Goal: Task Accomplishment & Management: Complete application form

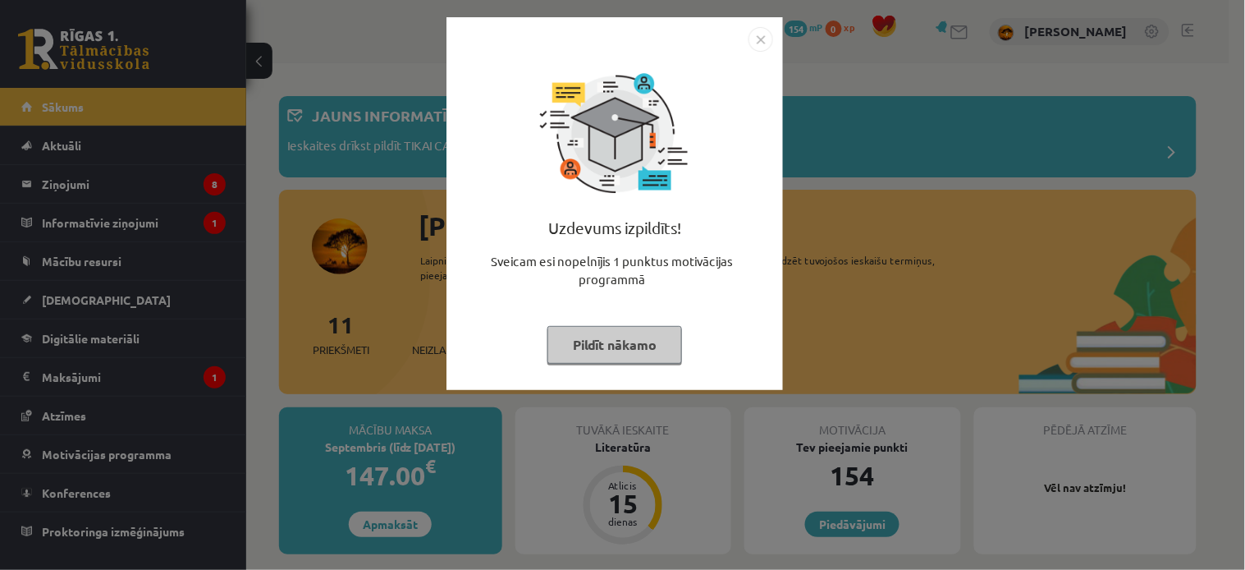
click at [611, 334] on button "Pildīt nākamo" at bounding box center [614, 345] width 135 height 38
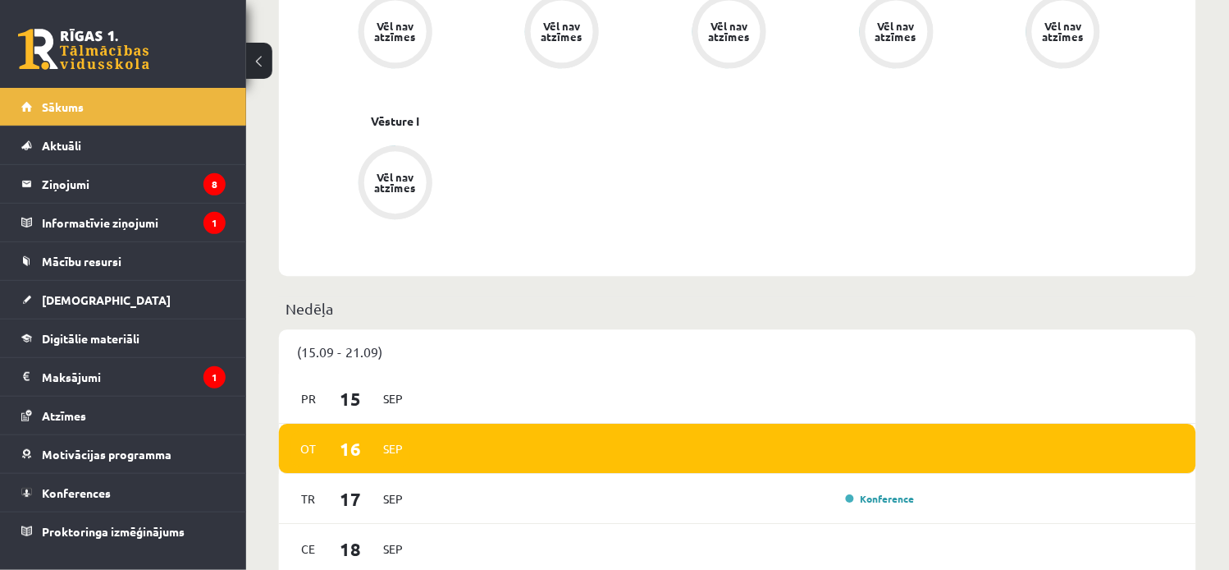
scroll to position [947, 0]
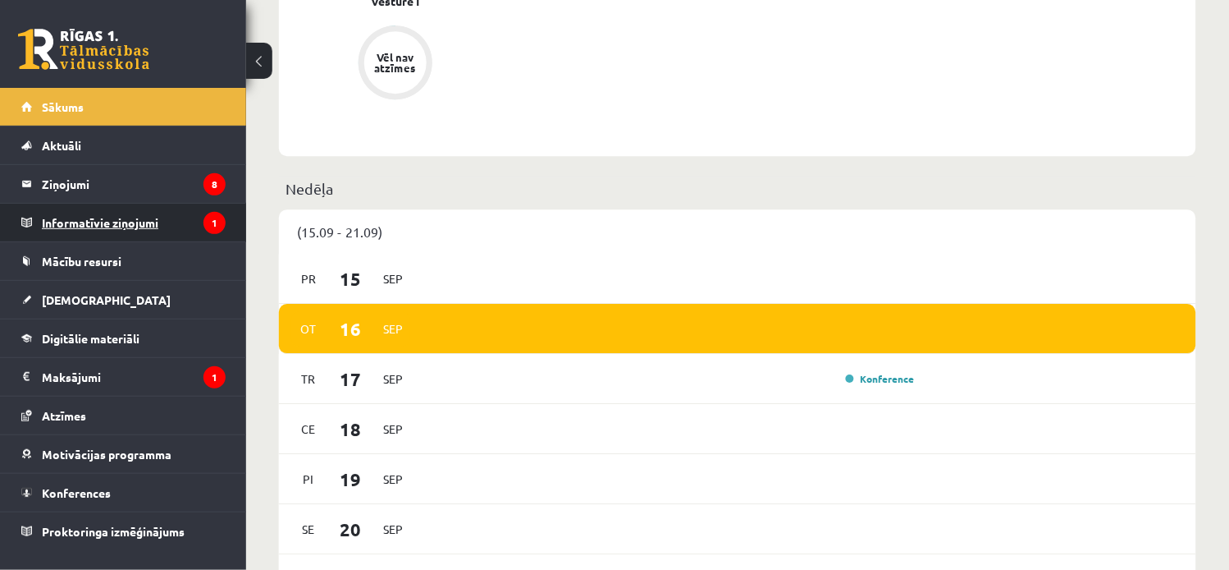
click at [162, 217] on legend "Informatīvie ziņojumi 1" at bounding box center [134, 223] width 184 height 38
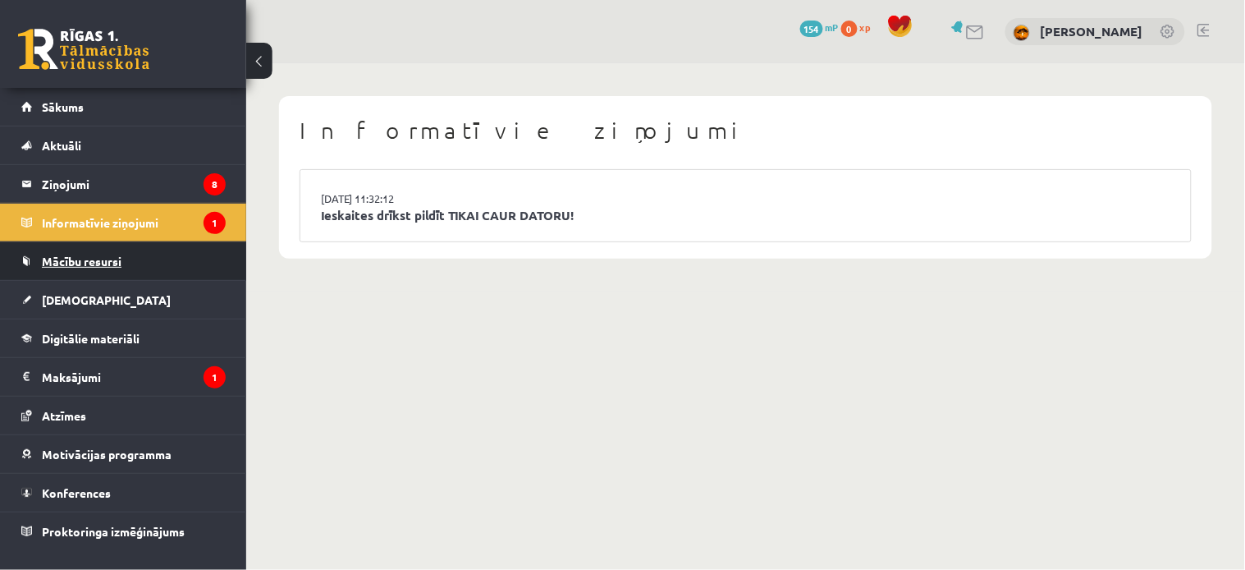
click at [123, 252] on link "Mācību resursi" at bounding box center [123, 261] width 204 height 38
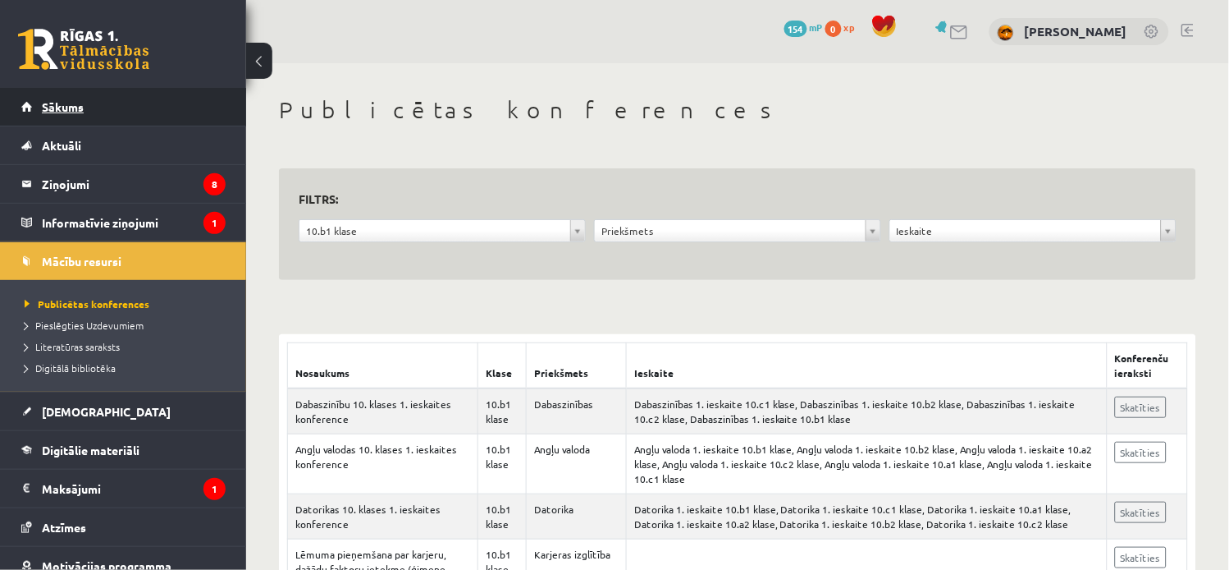
click at [113, 112] on link "Sākums" at bounding box center [123, 107] width 204 height 38
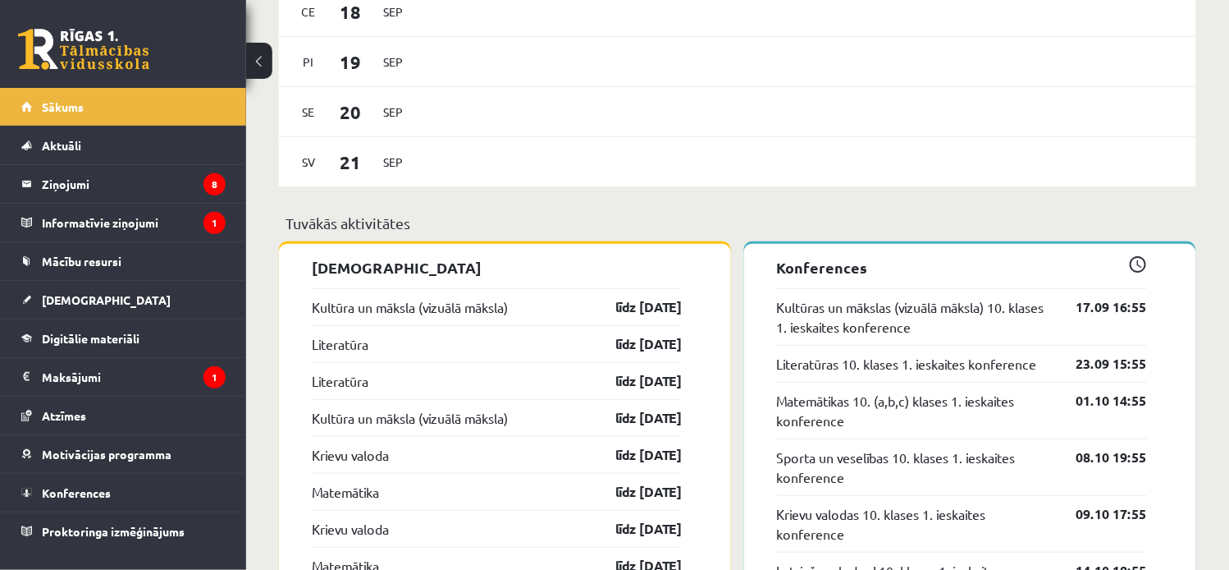
scroll to position [1425, 0]
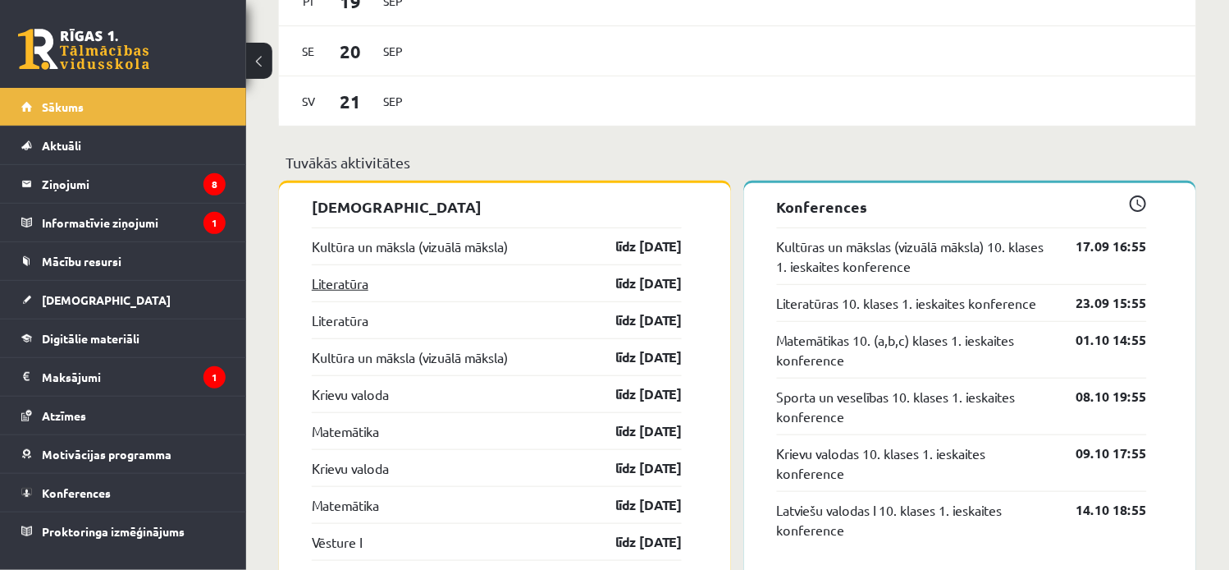
click at [341, 282] on link "Literatūra" at bounding box center [340, 283] width 57 height 20
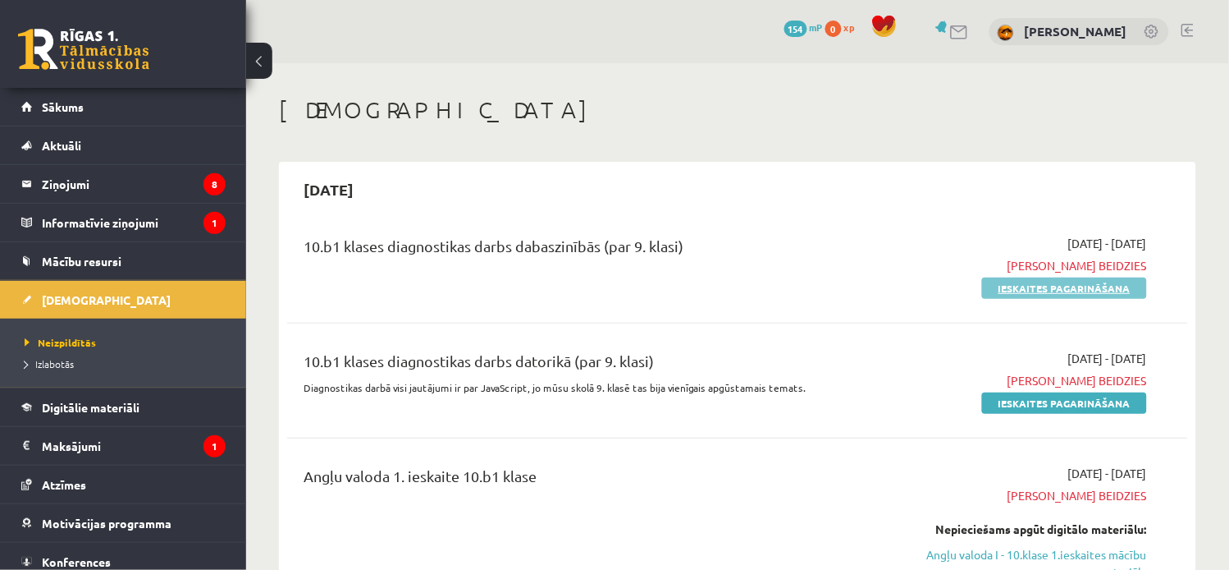
click at [1124, 291] on link "Ieskaites pagarināšana" at bounding box center [1064, 287] width 165 height 21
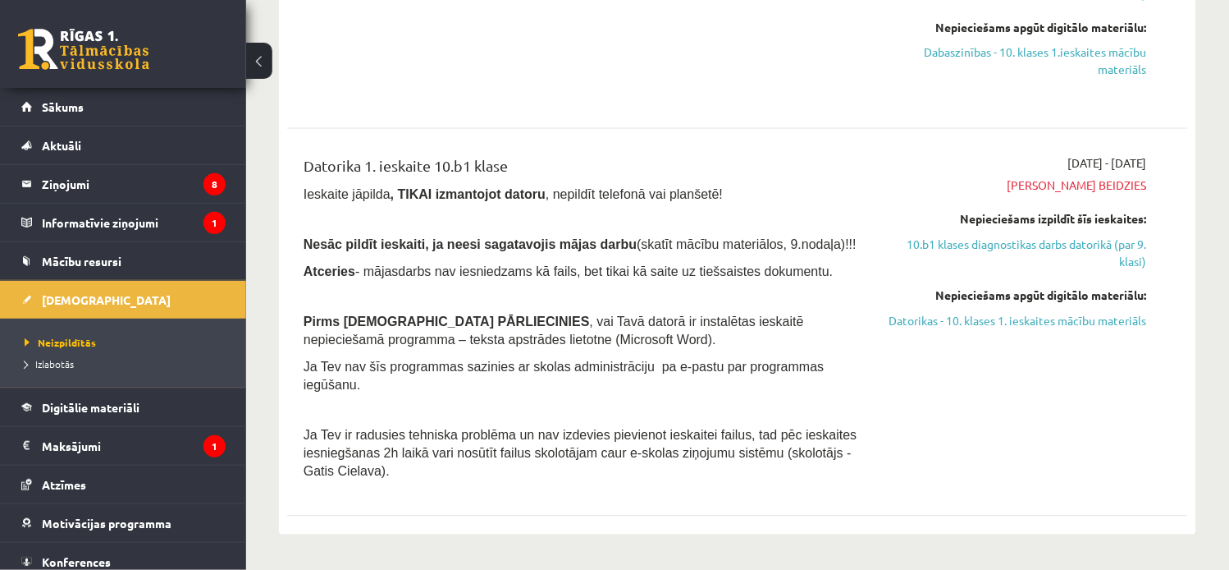
scroll to position [875, 0]
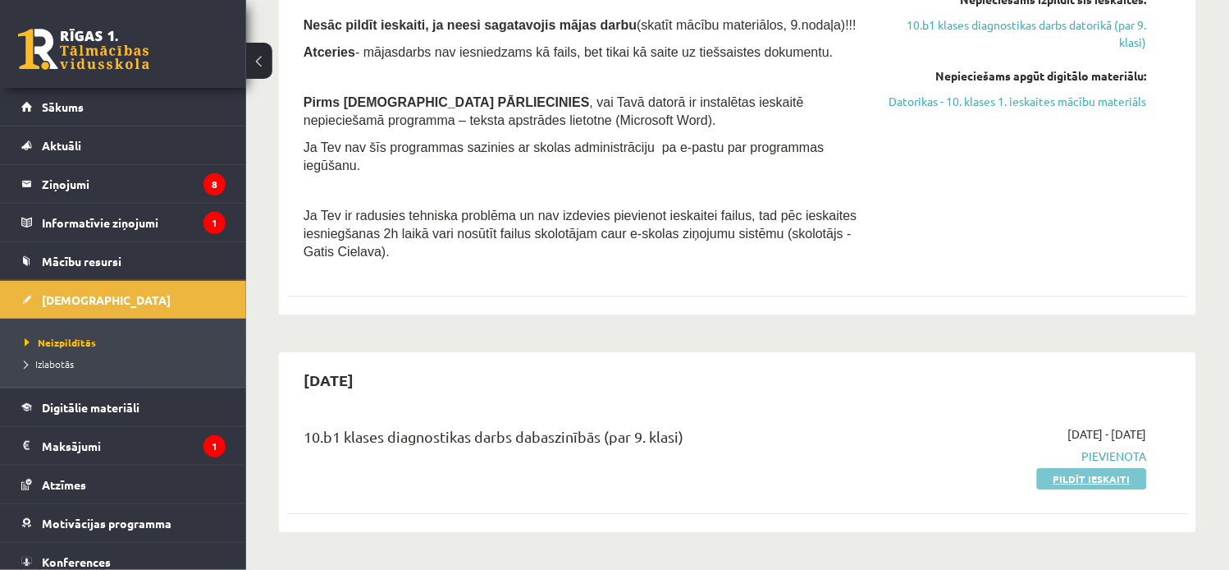
click at [1079, 468] on link "Pildīt ieskaiti" at bounding box center [1092, 478] width 110 height 21
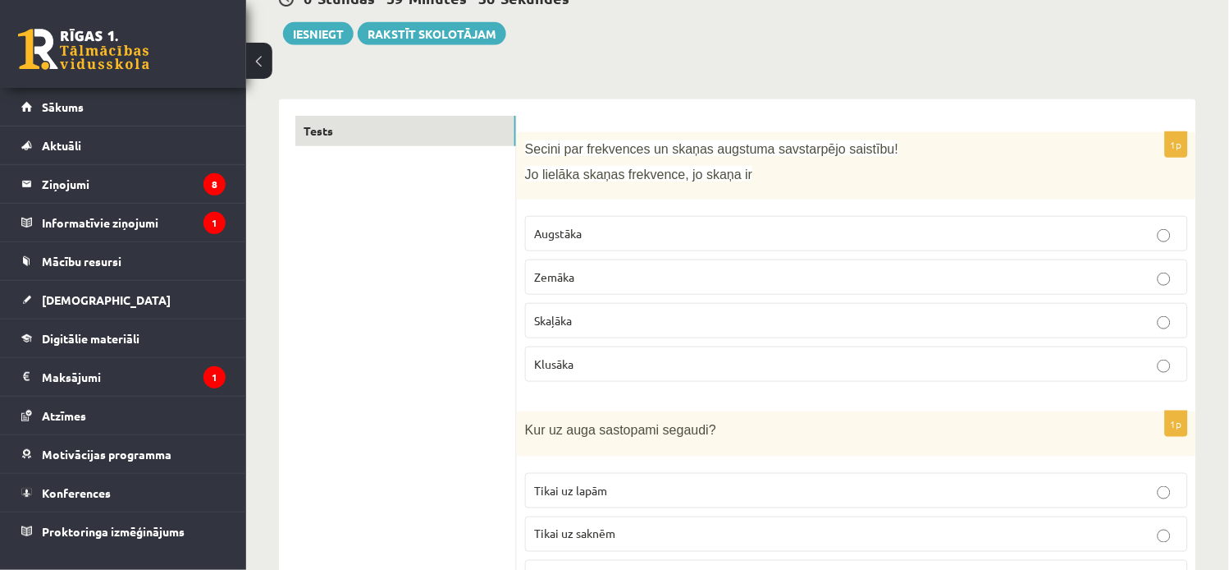
scroll to position [182, 0]
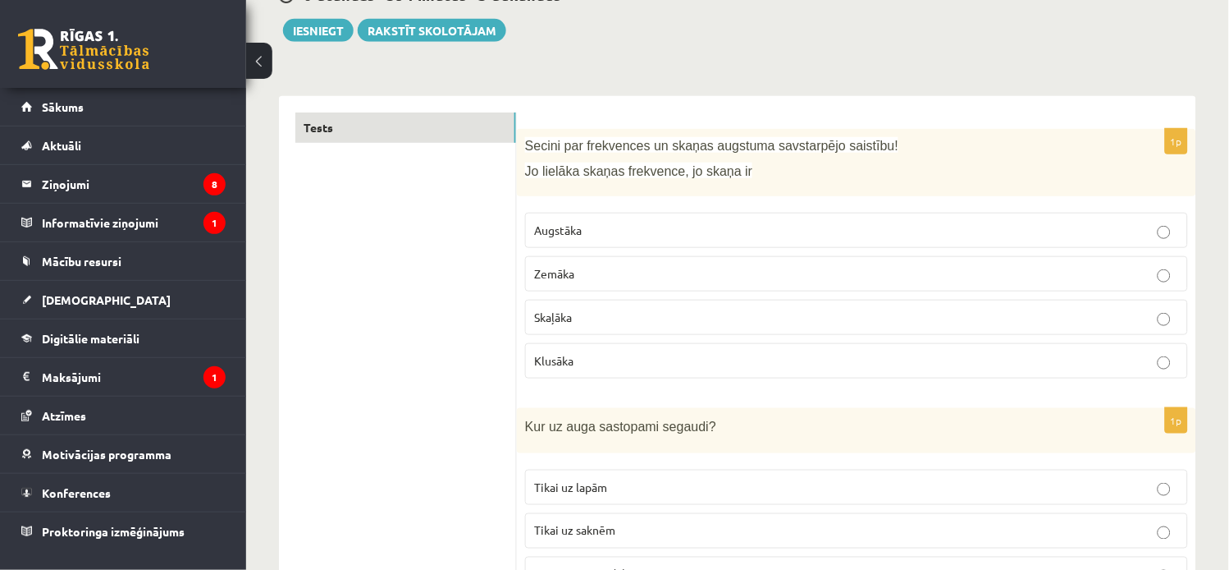
click at [563, 231] on span "Augstāka" at bounding box center [558, 229] width 48 height 15
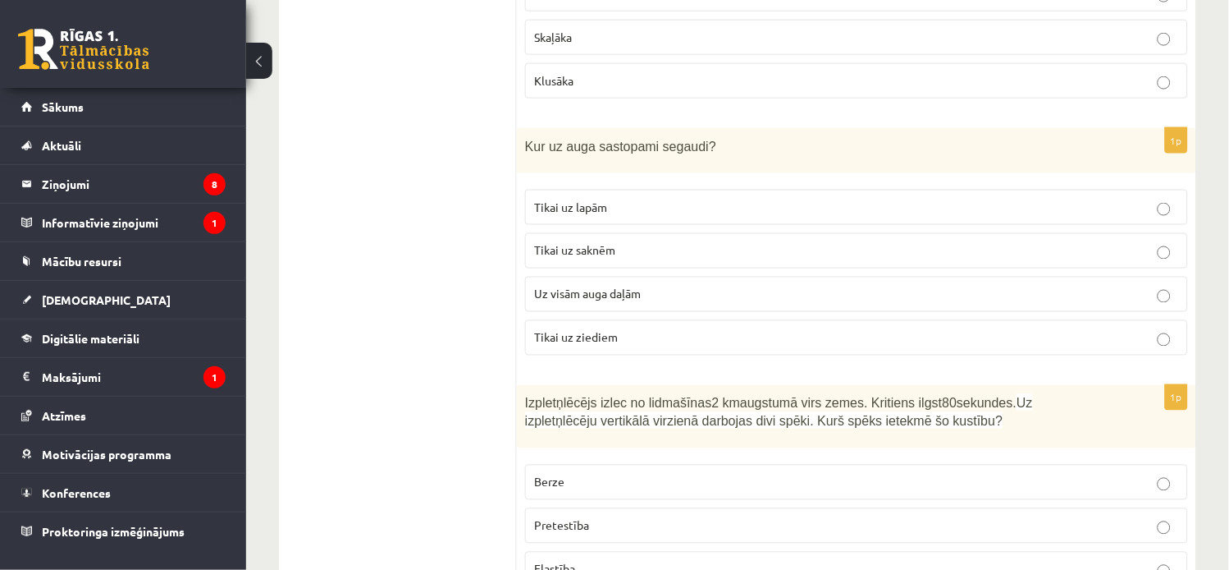
scroll to position [474, 0]
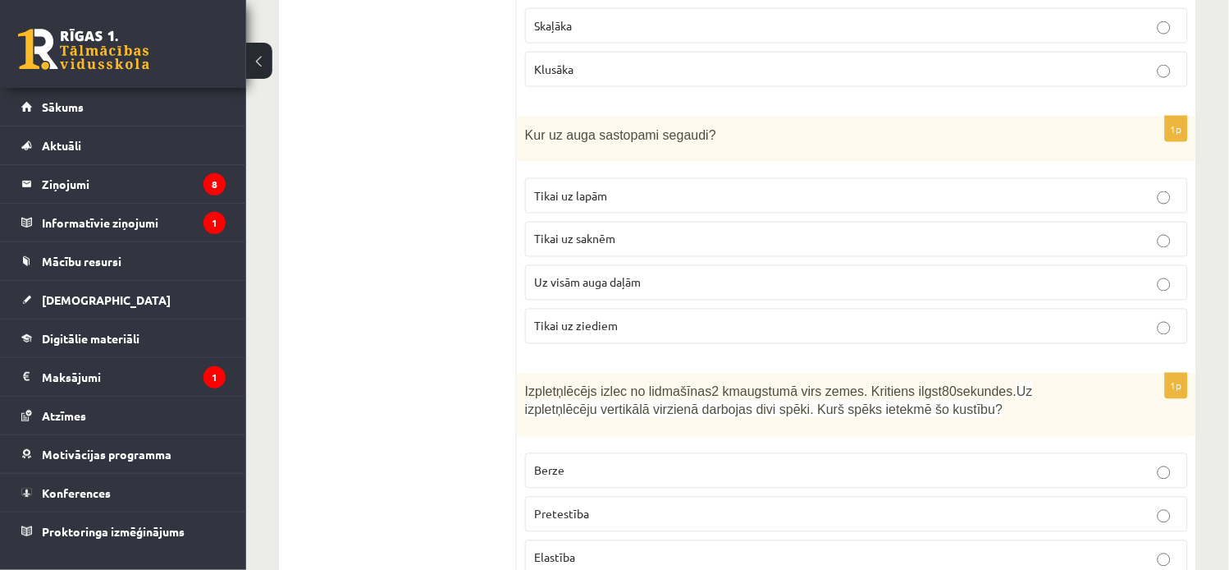
click at [1067, 195] on p "Tikai uz lapām" at bounding box center [856, 195] width 645 height 17
click at [1033, 286] on p "Uz visām auga daļām" at bounding box center [856, 282] width 645 height 17
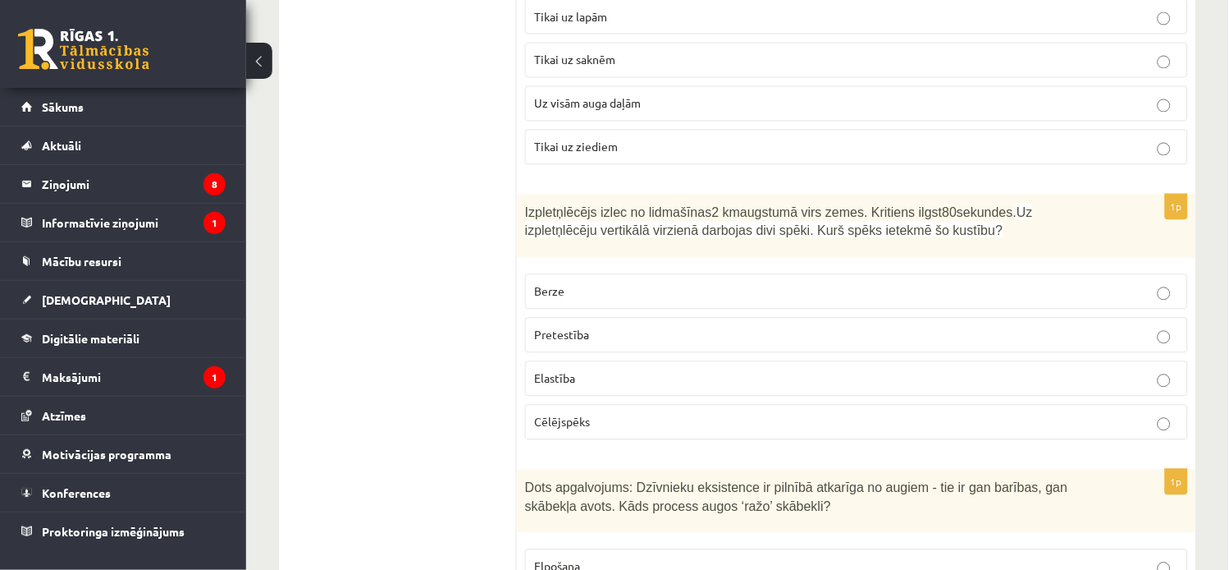
scroll to position [657, 0]
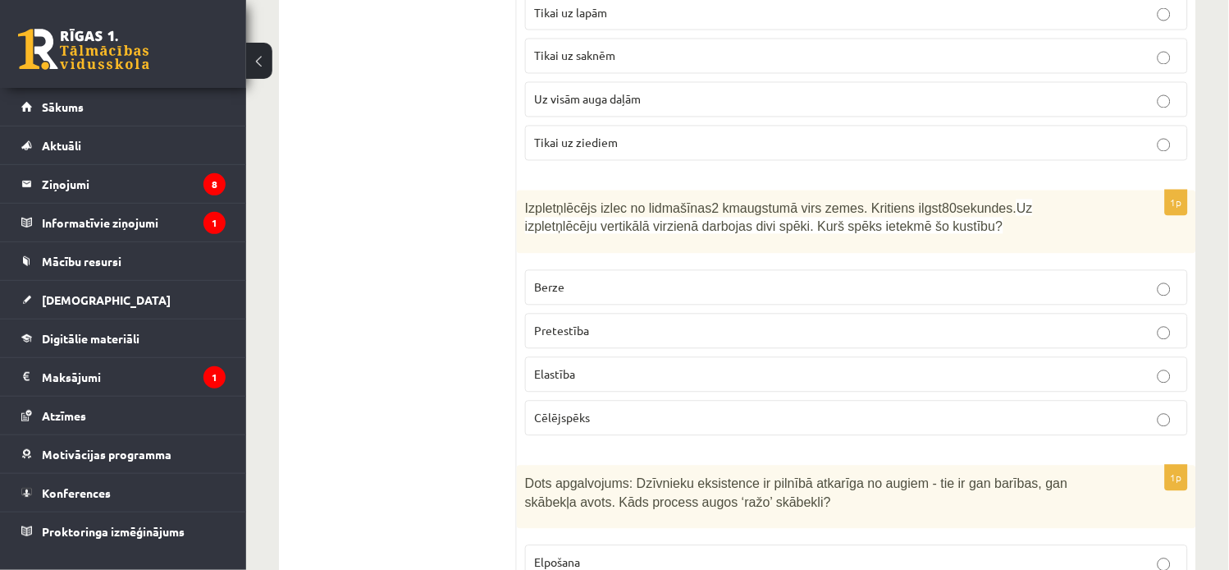
click at [1113, 435] on label "Cēlējspēks" at bounding box center [856, 418] width 663 height 35
click at [1115, 349] on label "Pretestība" at bounding box center [856, 331] width 663 height 35
click at [1081, 424] on p "Cēlējspēks" at bounding box center [856, 418] width 645 height 17
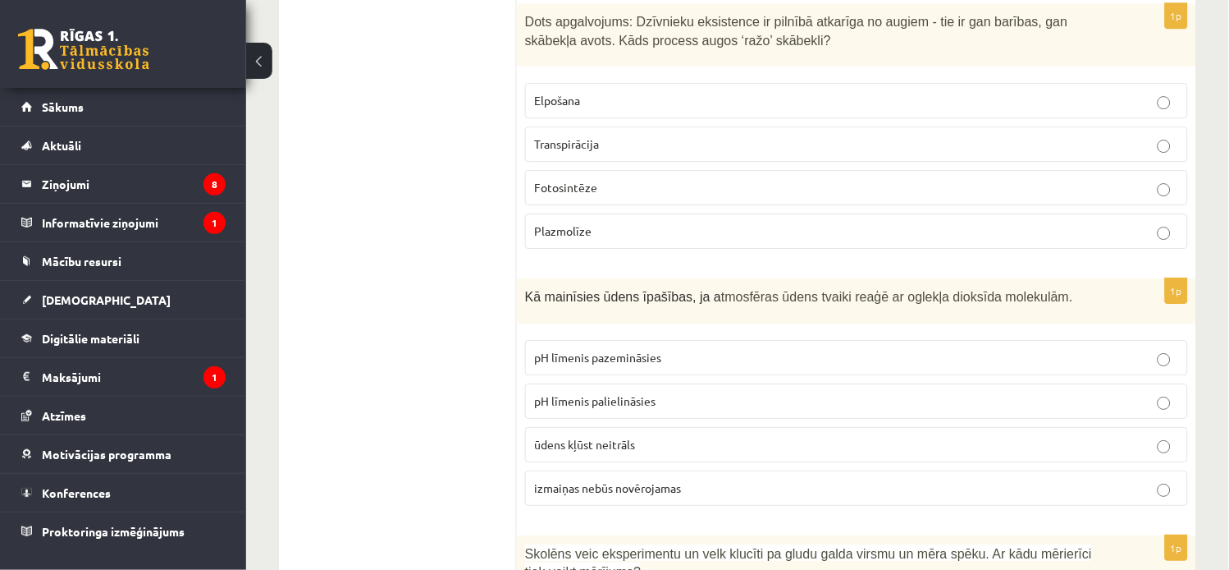
scroll to position [1130, 0]
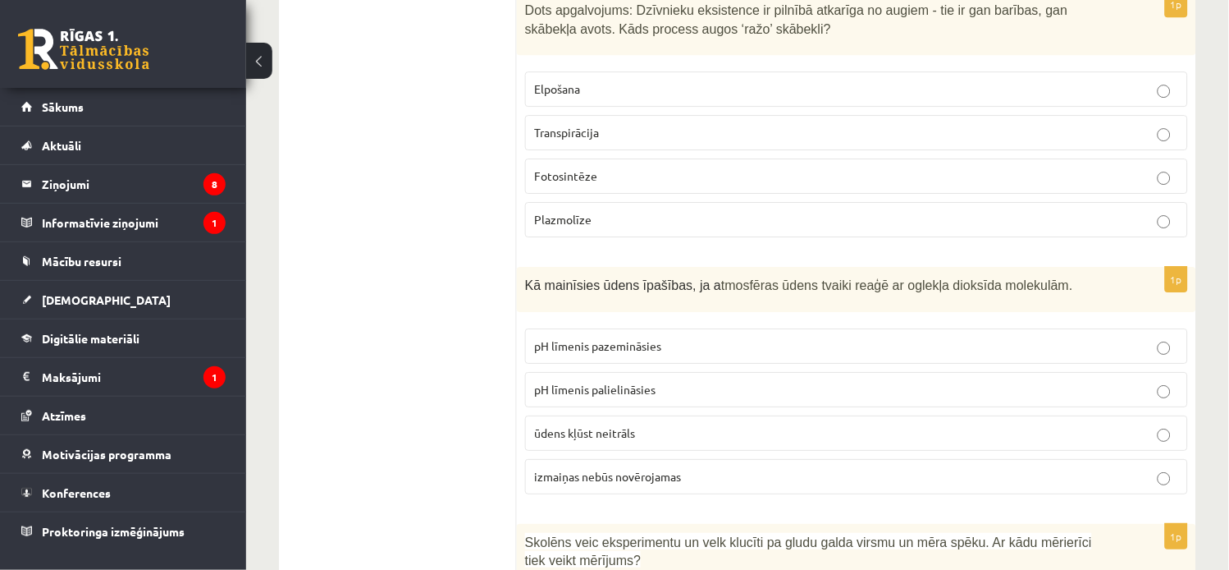
click at [1111, 178] on p "Fotosintēze" at bounding box center [856, 175] width 645 height 17
click at [1105, 355] on p "pH līmenis pazemināsies" at bounding box center [856, 345] width 645 height 17
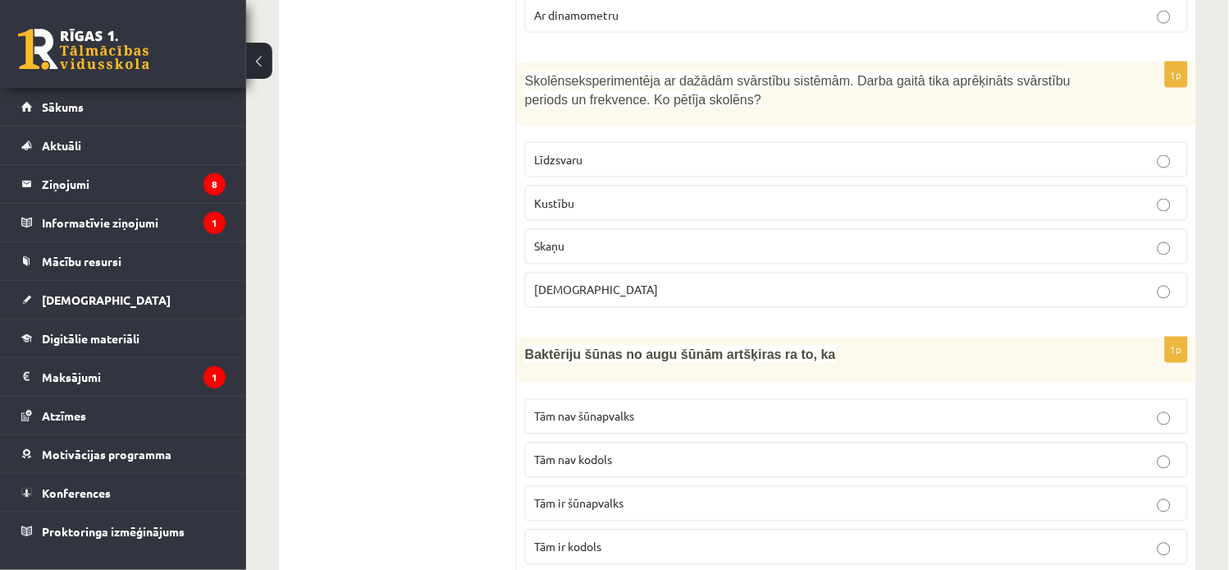
scroll to position [1873, 0]
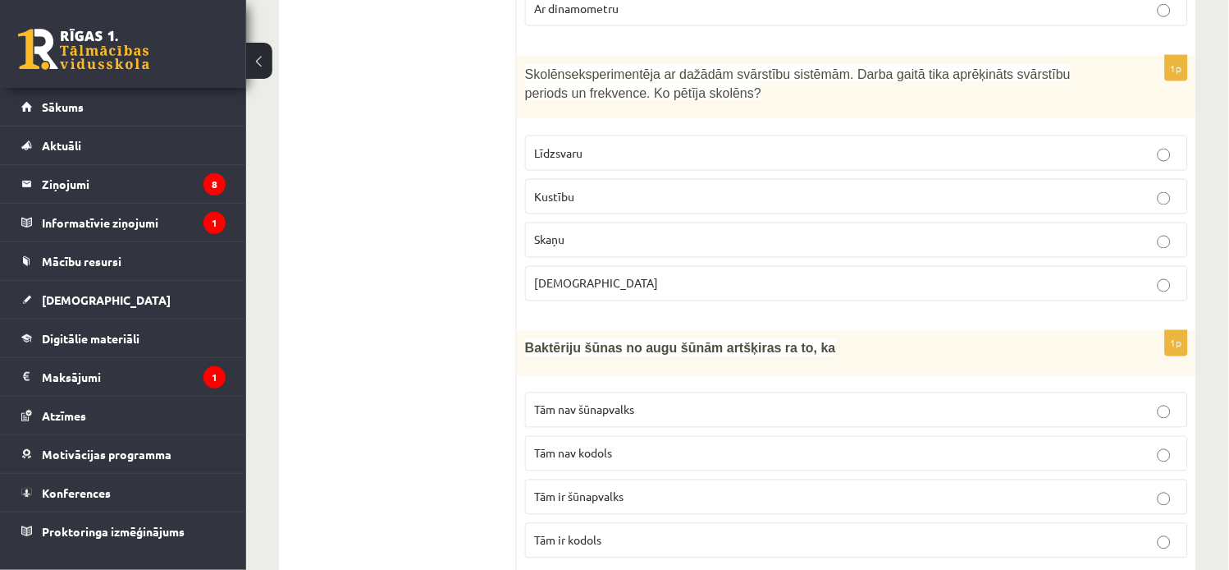
click at [1161, 211] on label "Kustību" at bounding box center [856, 196] width 663 height 35
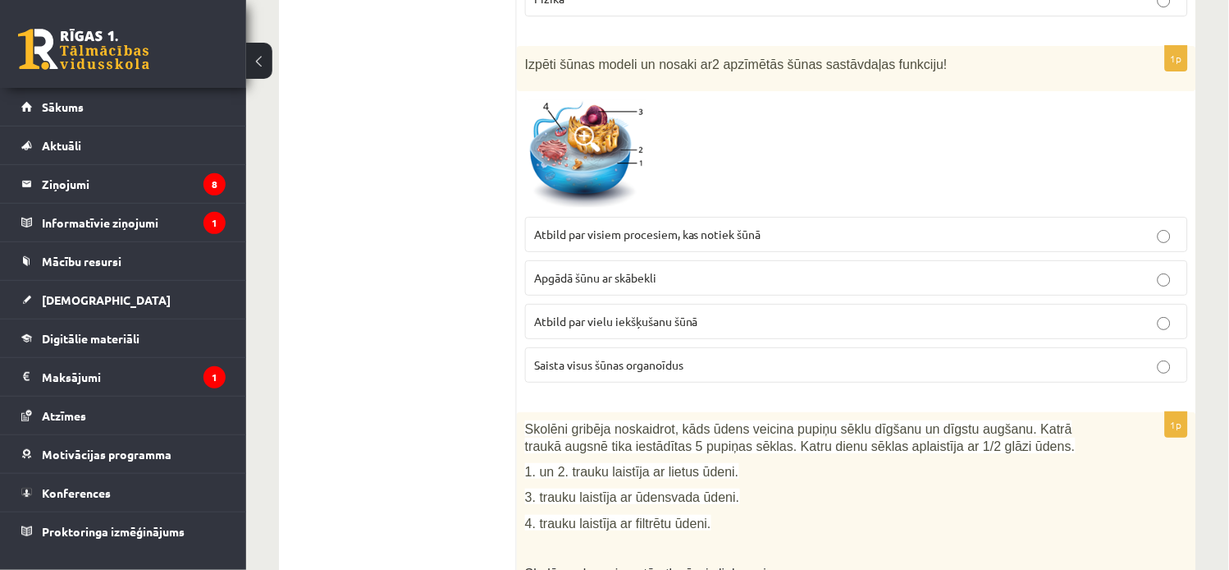
scroll to position [2676, 0]
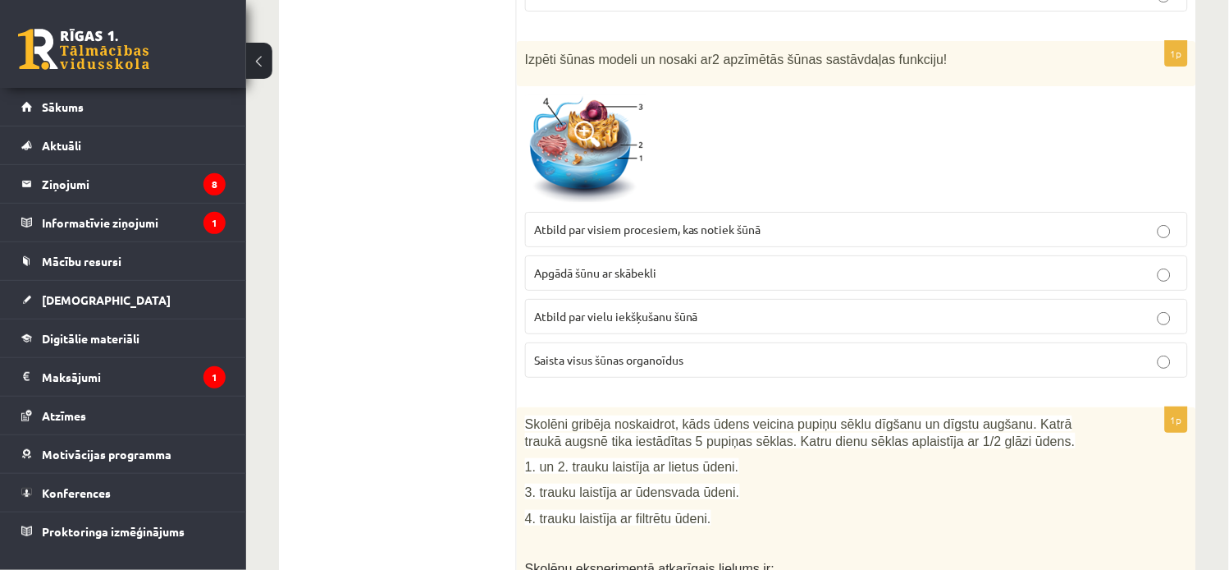
click at [1027, 359] on p "Saista visus šūnas organoīdus" at bounding box center [856, 359] width 645 height 17
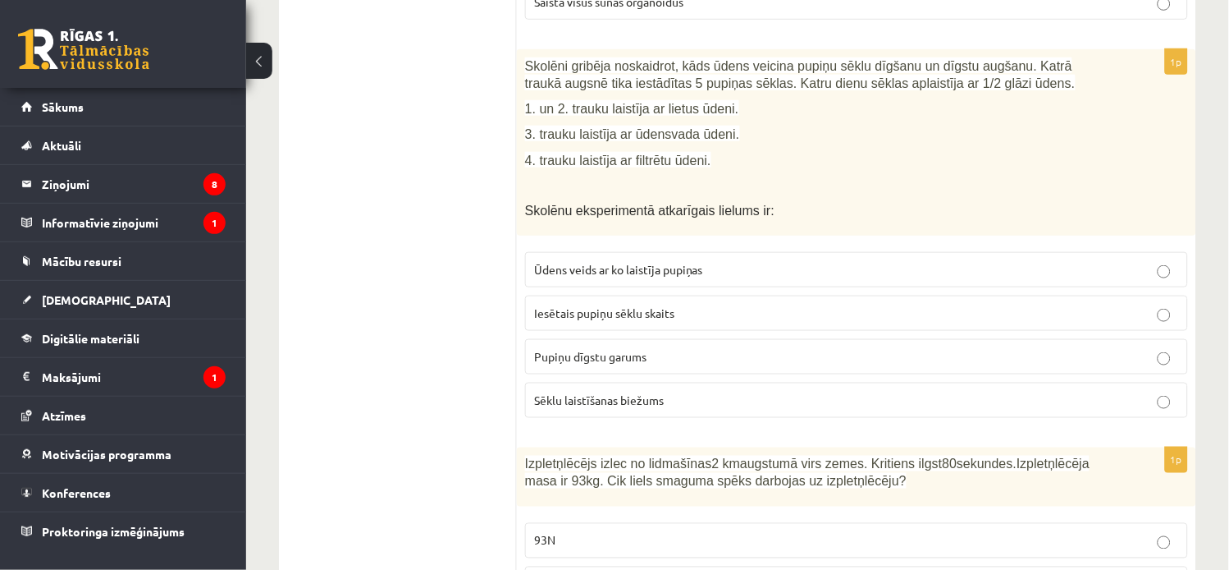
scroll to position [3040, 0]
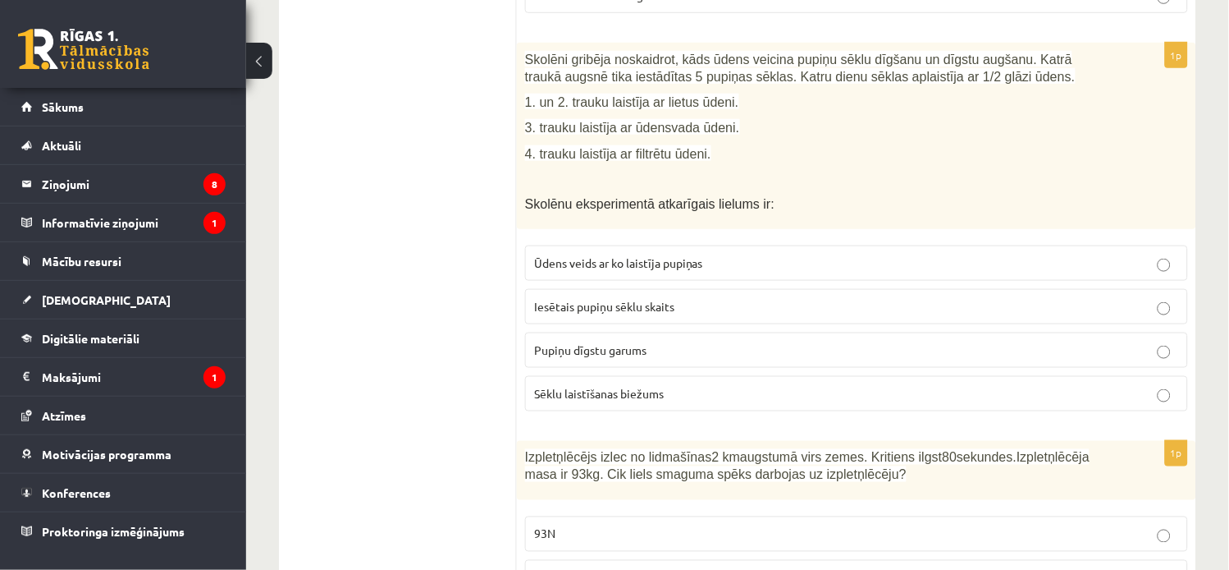
click at [1165, 257] on label "Ūdens veids ar ko laistīja pupiņas" at bounding box center [856, 262] width 663 height 35
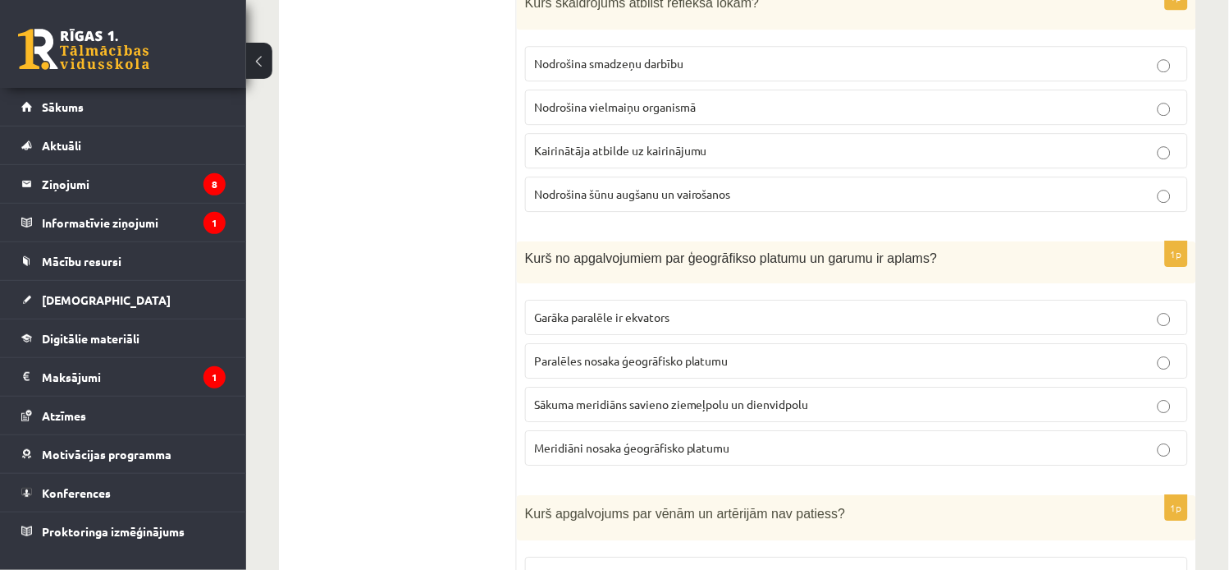
scroll to position [3770, 0]
click at [1064, 367] on p "Paralēles nosaka ģeogrāfisko platumu" at bounding box center [856, 358] width 645 height 17
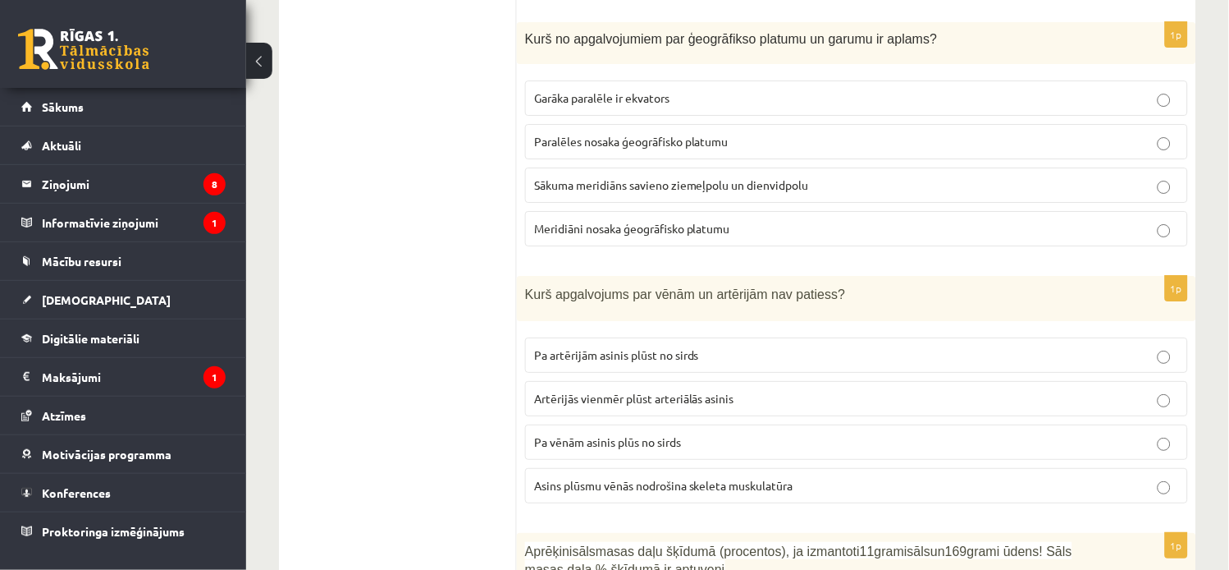
scroll to position [3989, 0]
click at [1135, 424] on fieldset "Pa artērijām asinis plūst no sirds Artērijās vienmēr plūst arteriālās asinis Pa…" at bounding box center [856, 416] width 663 height 179
click at [1142, 405] on p "Artērijās vienmēr plūst arteriālās asinis" at bounding box center [856, 395] width 645 height 17
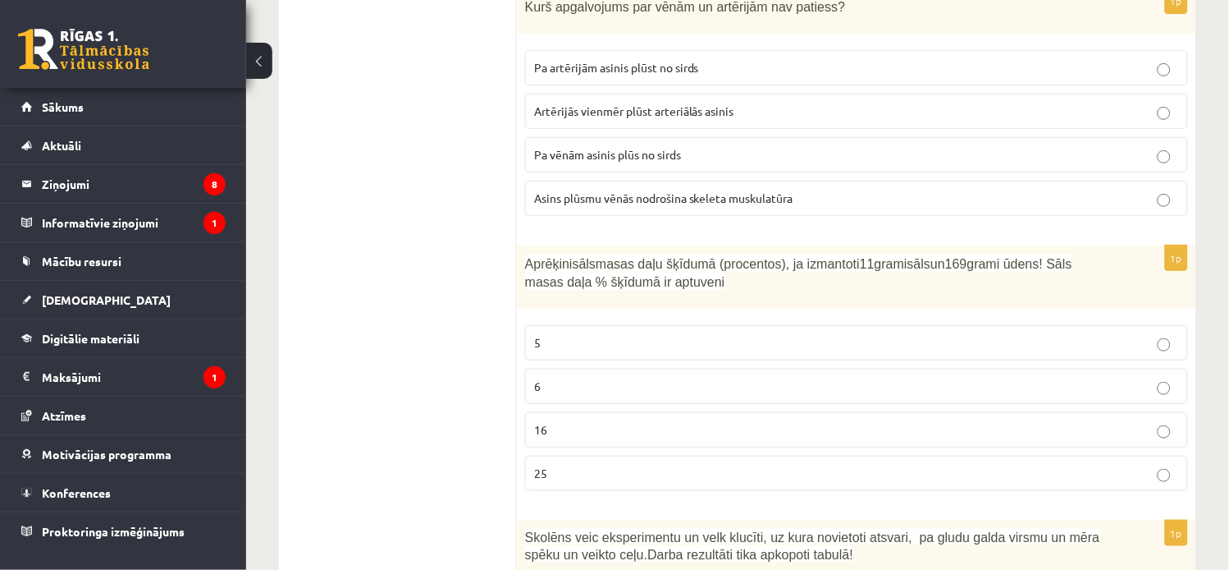
scroll to position [4280, 0]
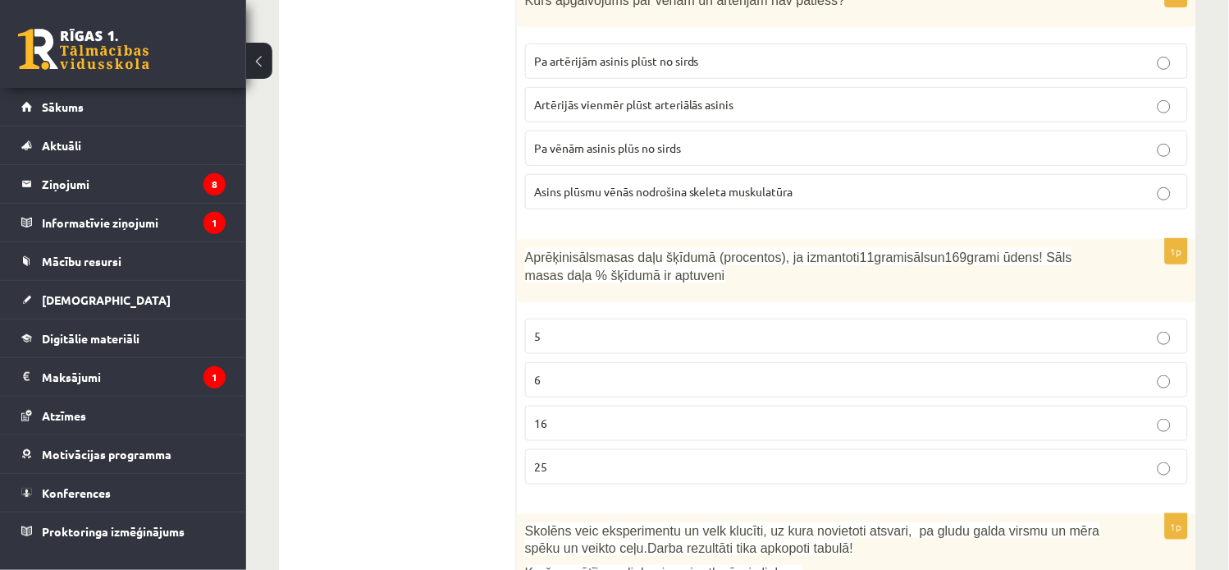
click at [1088, 424] on p "16" at bounding box center [856, 422] width 645 height 17
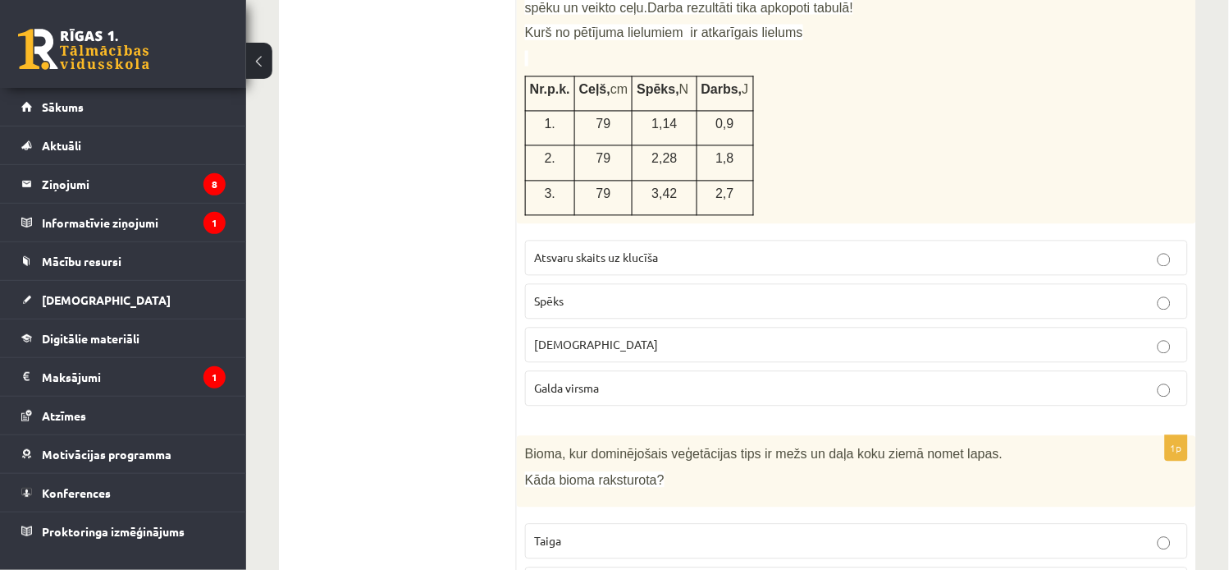
scroll to position [4828, 0]
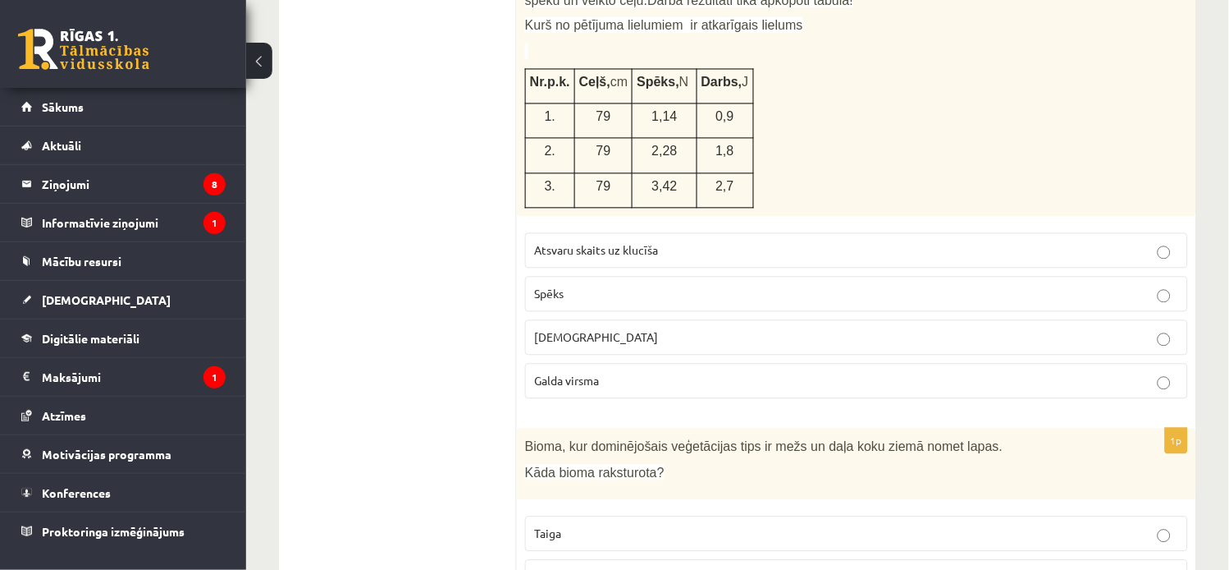
click at [1055, 297] on p "Spēks" at bounding box center [856, 294] width 645 height 17
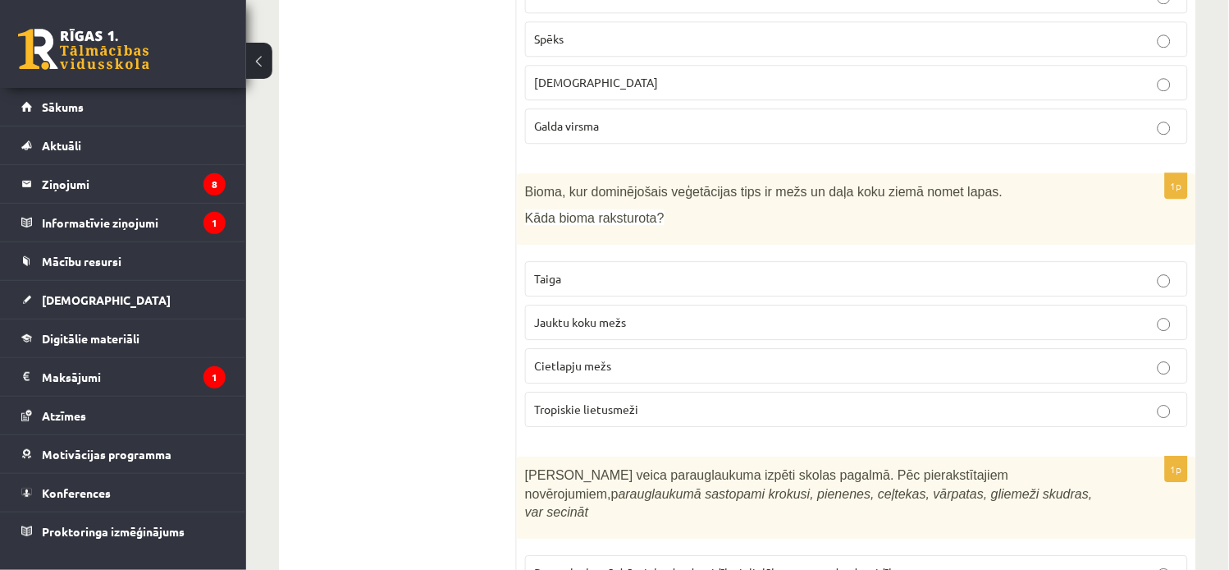
scroll to position [5119, 0]
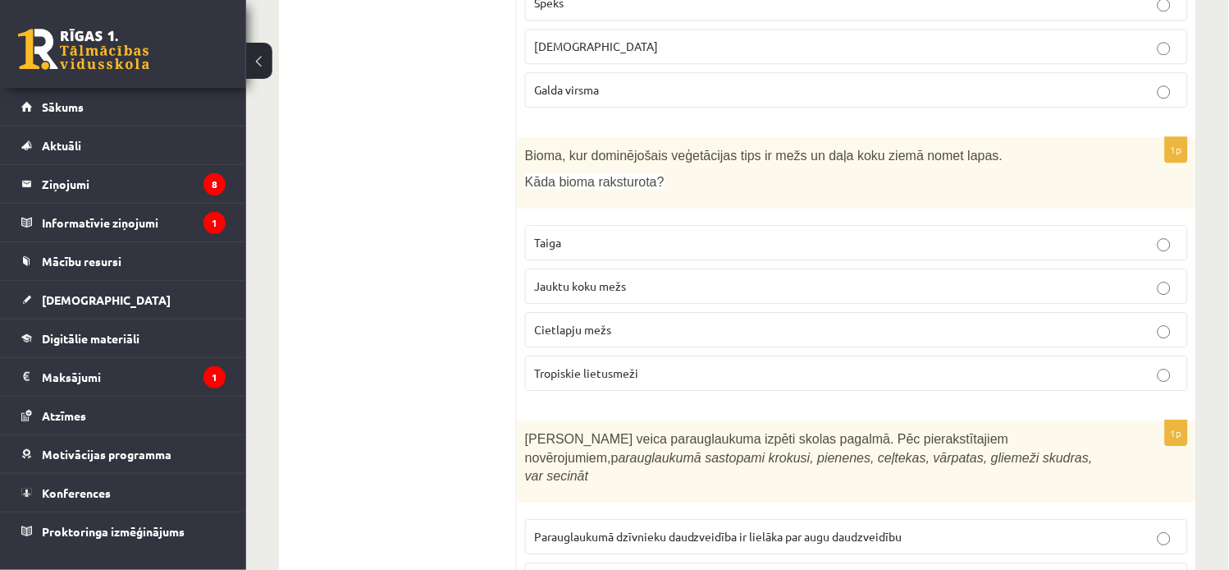
click at [1079, 287] on p "Jauktu koku mežs" at bounding box center [856, 285] width 645 height 17
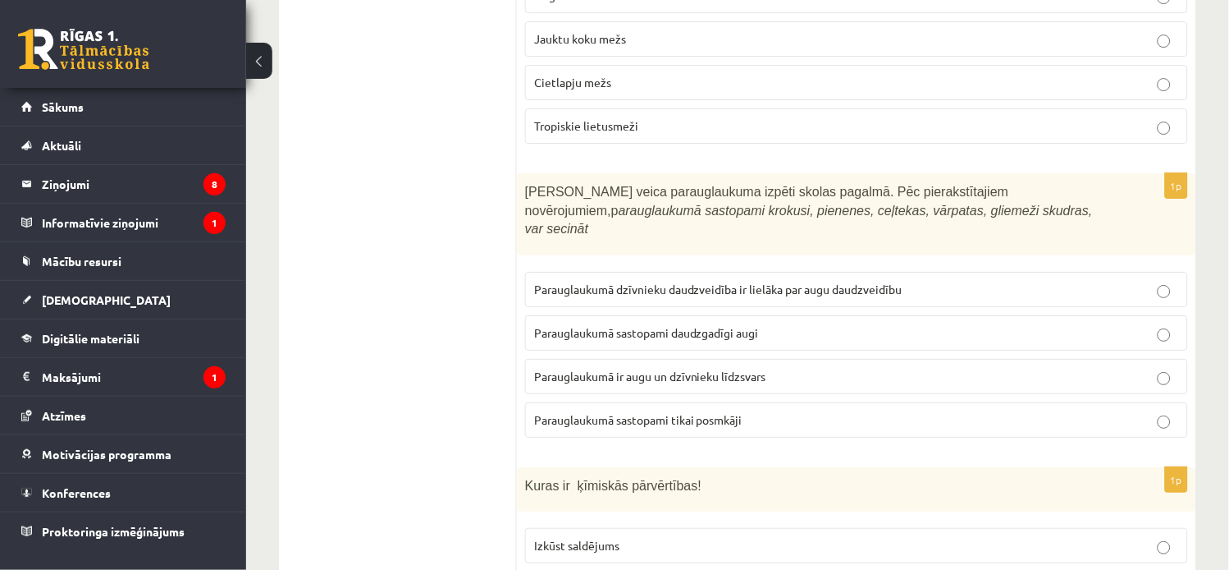
scroll to position [5374, 0]
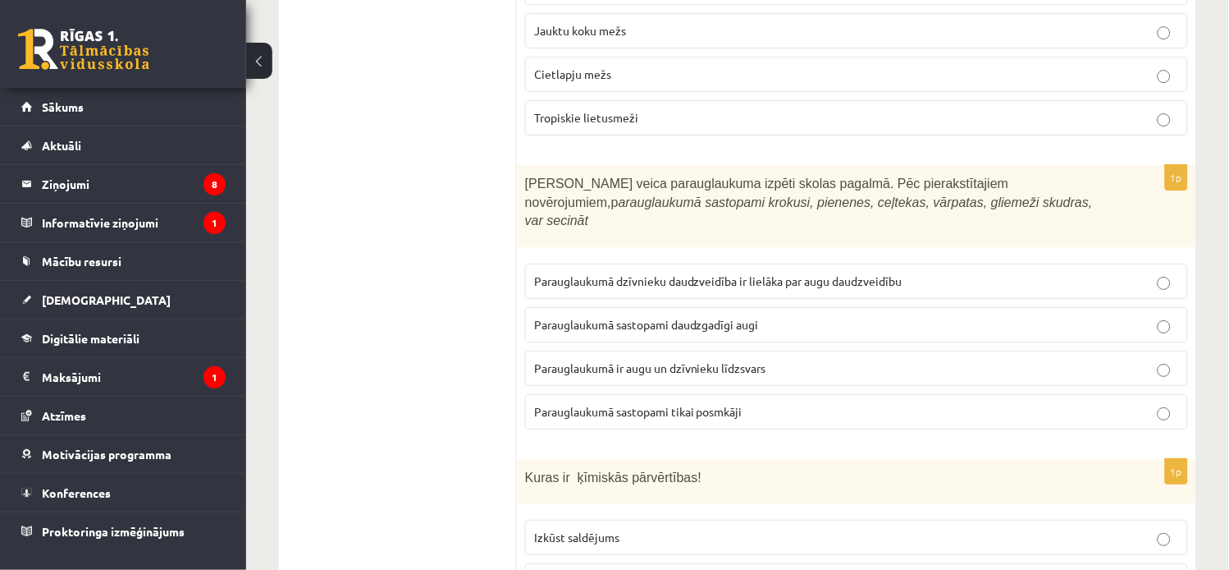
click at [1142, 318] on p "Parauglaukumā sastopami daudzgadīgi augi" at bounding box center [856, 324] width 645 height 17
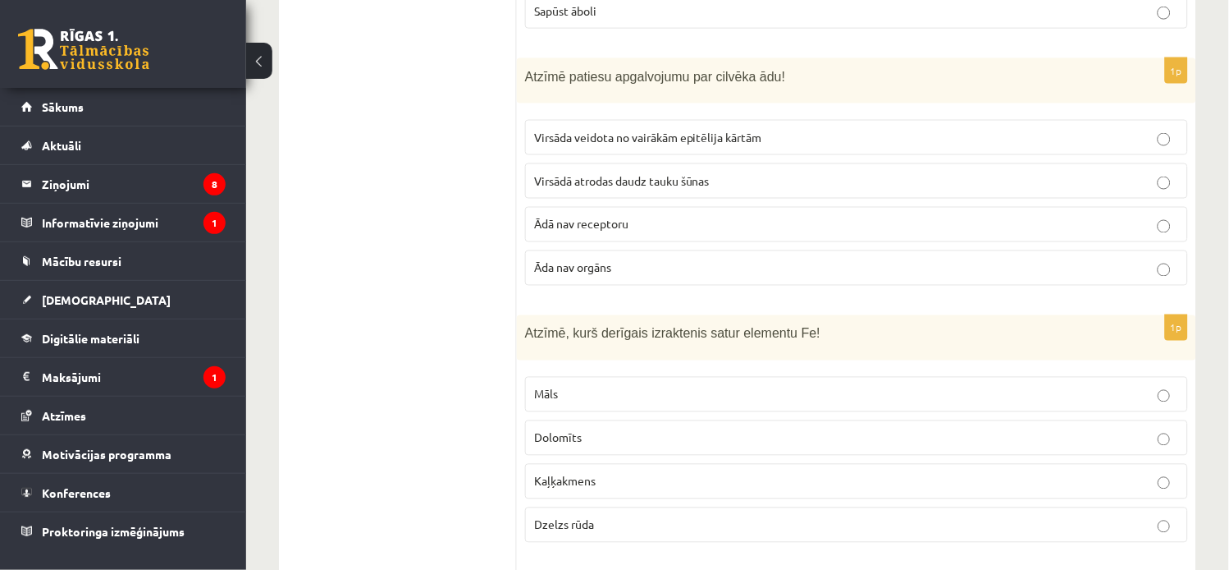
scroll to position [6068, 0]
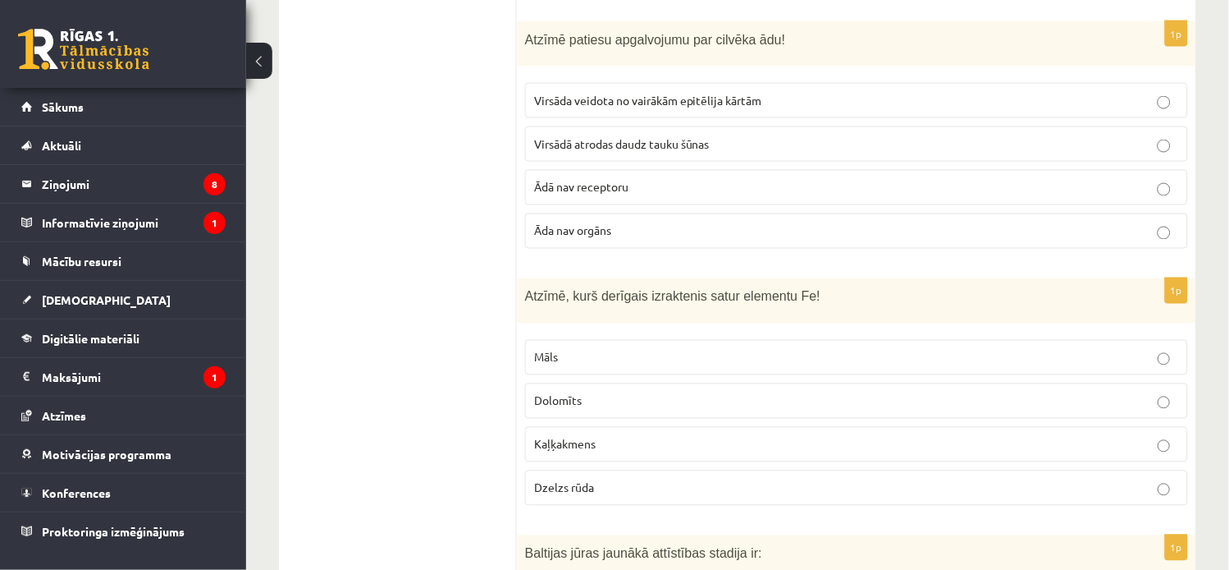
click at [1131, 92] on p "Virsāda veidota no vairākām epitēlija kārtām" at bounding box center [856, 100] width 645 height 17
click at [1087, 479] on p "Dzelzs rūda" at bounding box center [856, 487] width 645 height 17
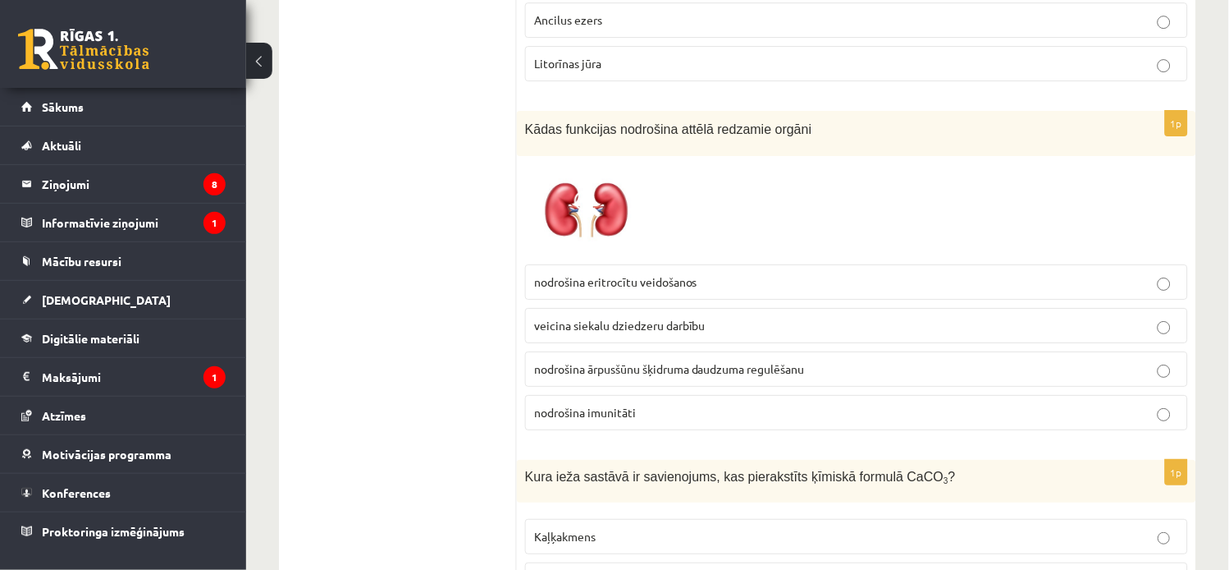
scroll to position [6736, 0]
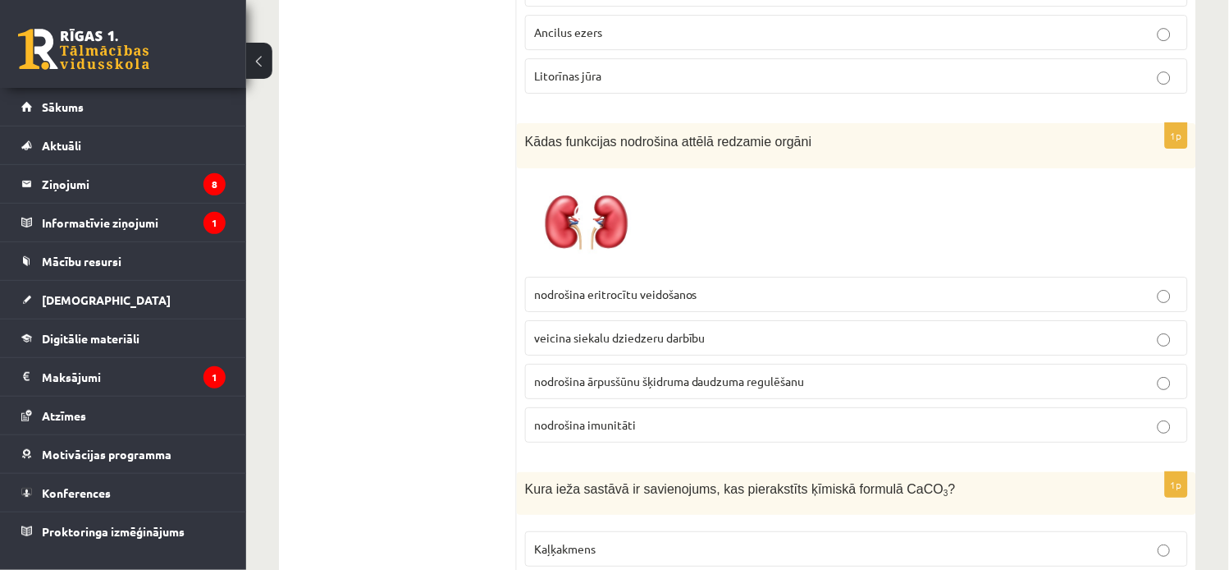
click at [1172, 333] on p "veicina siekalu dziedzeru darbību" at bounding box center [856, 337] width 645 height 17
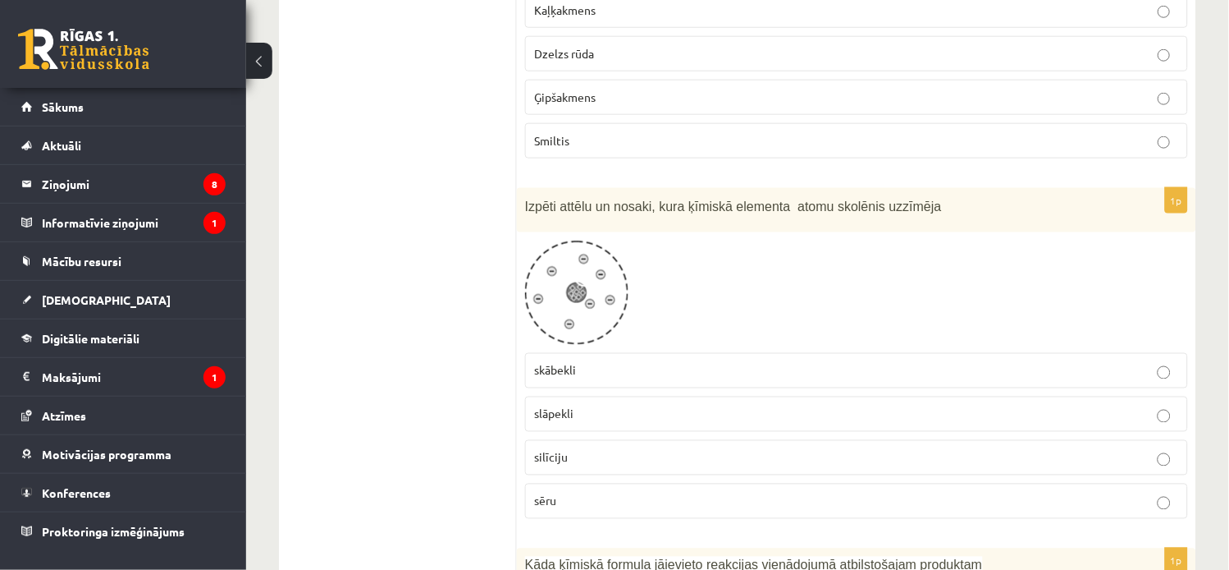
scroll to position [7347, 0]
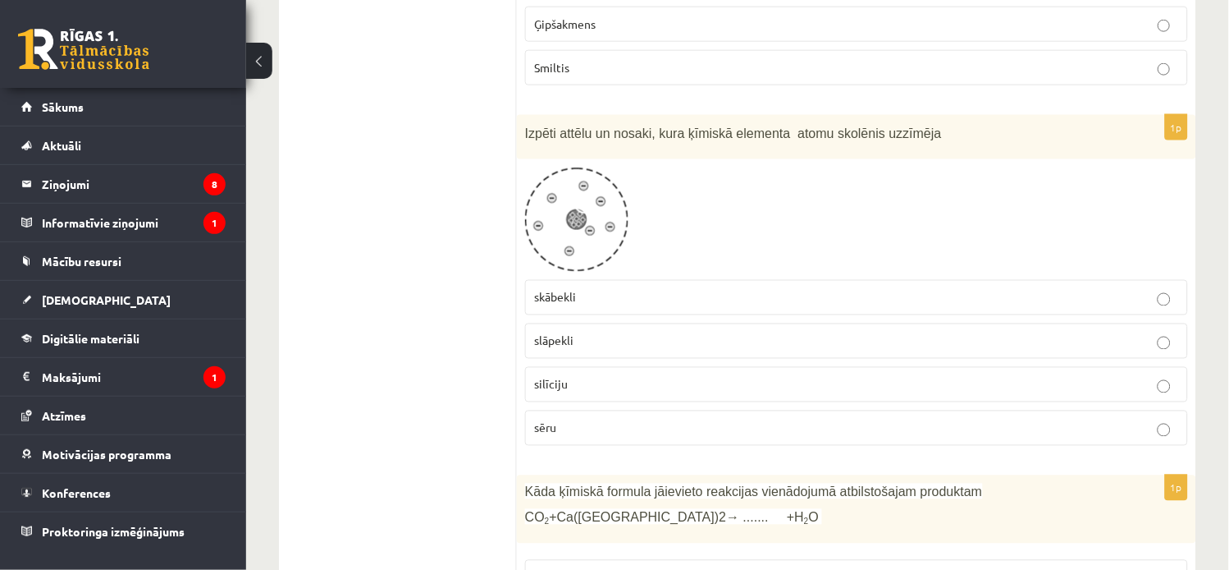
click at [1172, 383] on p "silīciju" at bounding box center [856, 384] width 645 height 17
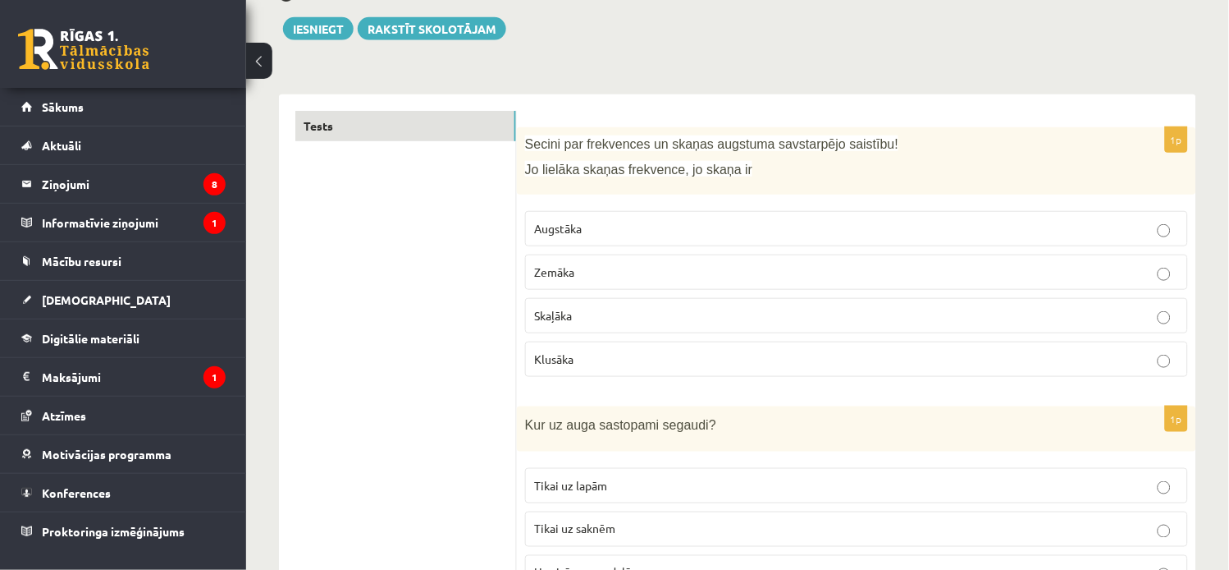
scroll to position [0, 0]
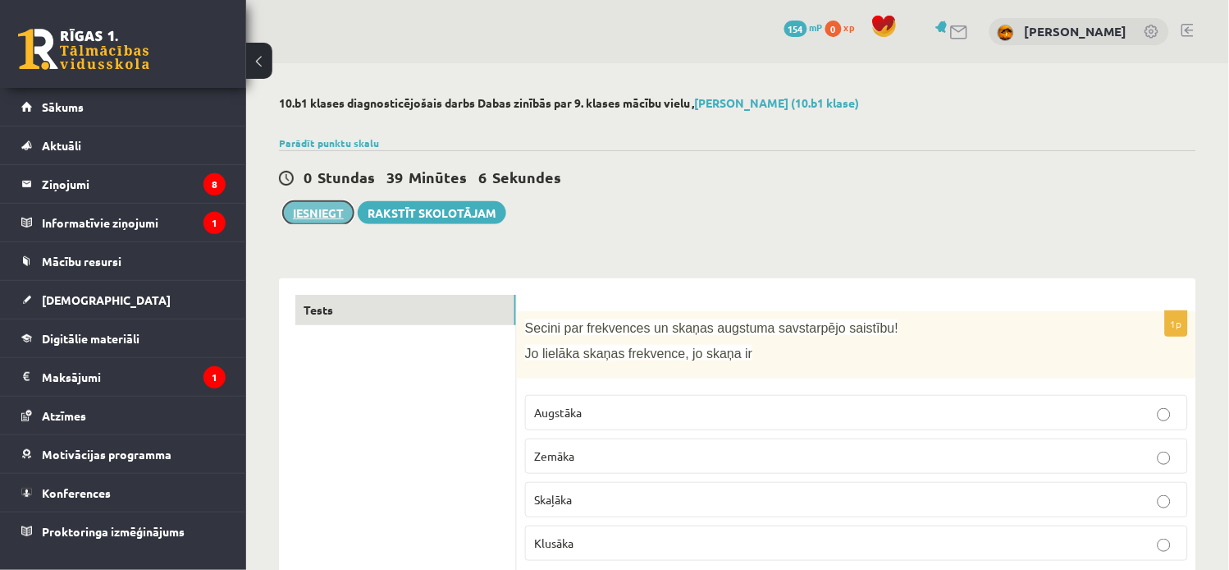
click at [329, 218] on button "Iesniegt" at bounding box center [318, 212] width 71 height 23
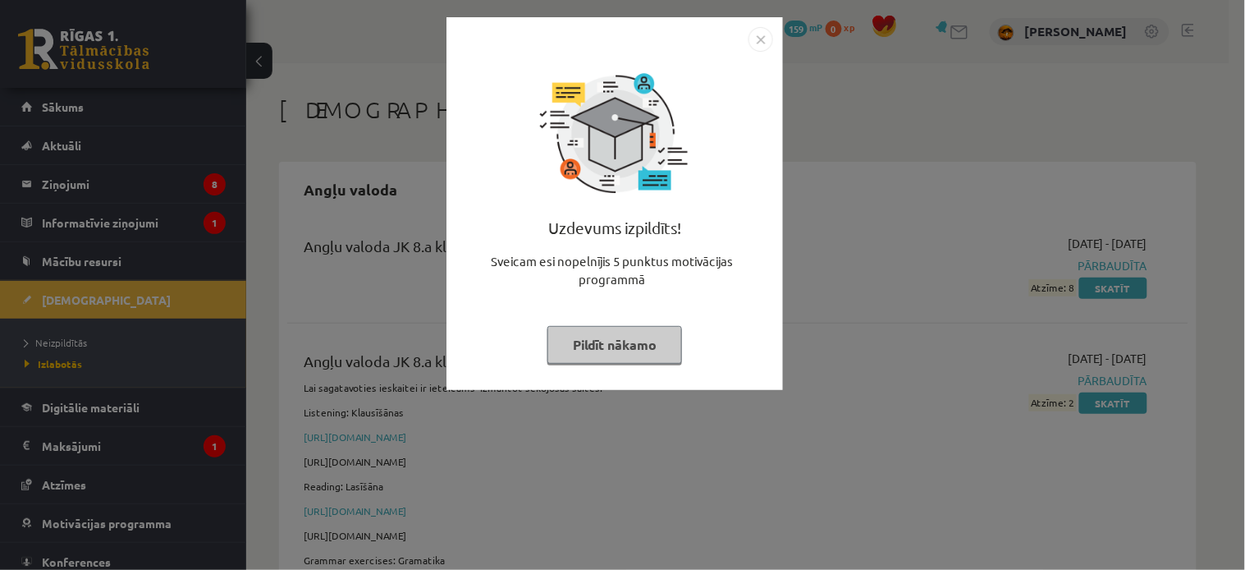
click at [579, 326] on button "Pildīt nākamo" at bounding box center [614, 345] width 135 height 38
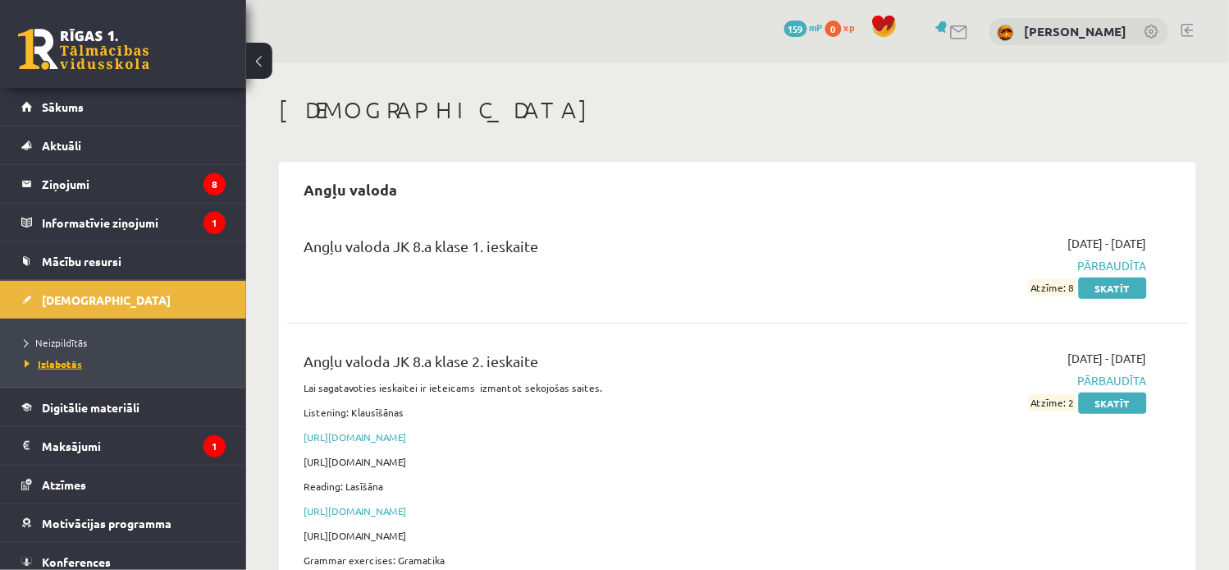
click at [72, 370] on link "Izlabotās" at bounding box center [127, 363] width 205 height 15
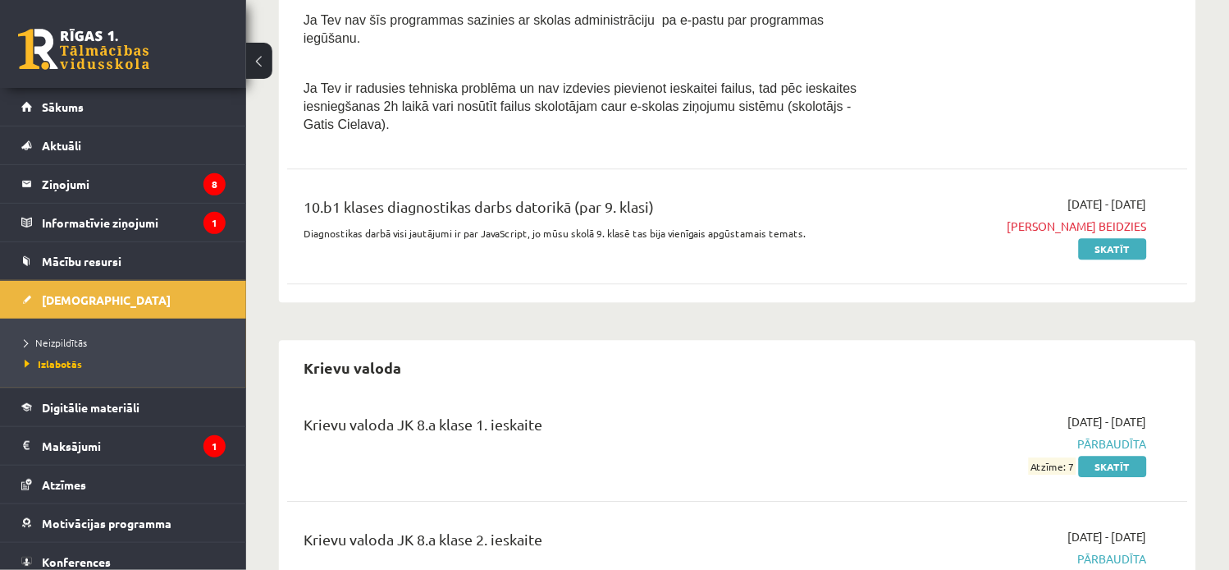
scroll to position [4874, 0]
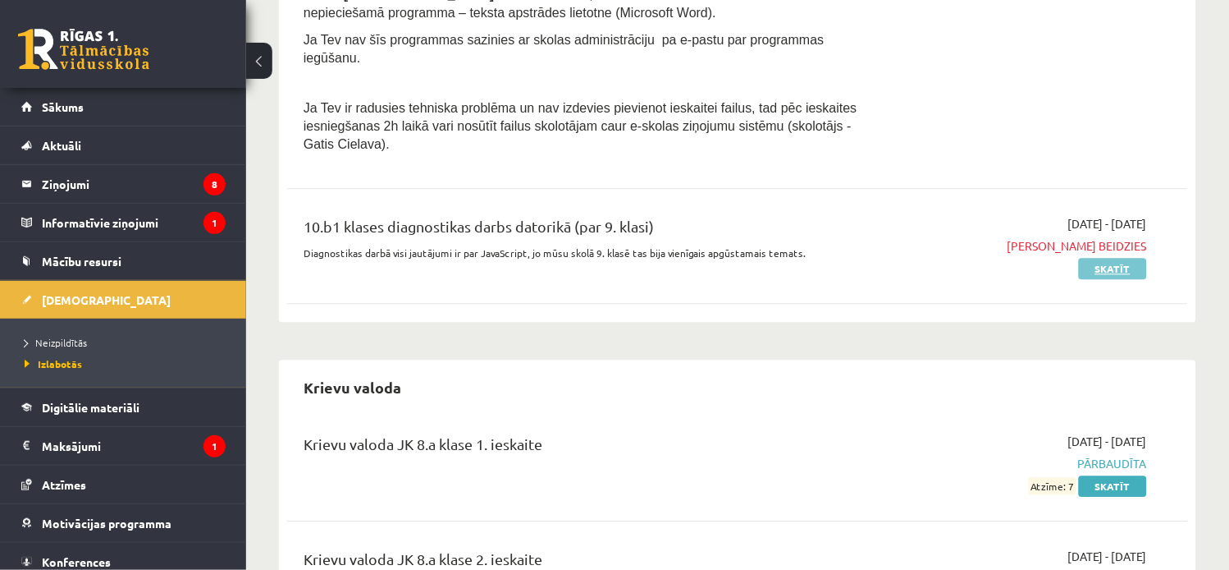
click at [1133, 258] on link "Skatīt" at bounding box center [1113, 268] width 68 height 21
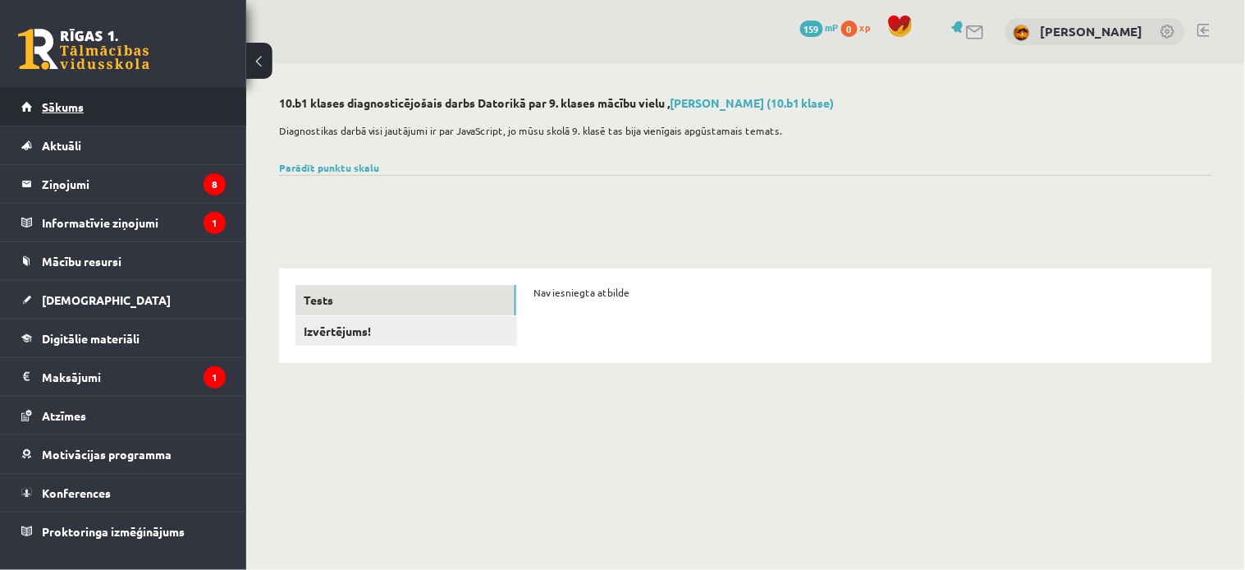
click at [71, 103] on span "Sākums" at bounding box center [63, 106] width 42 height 15
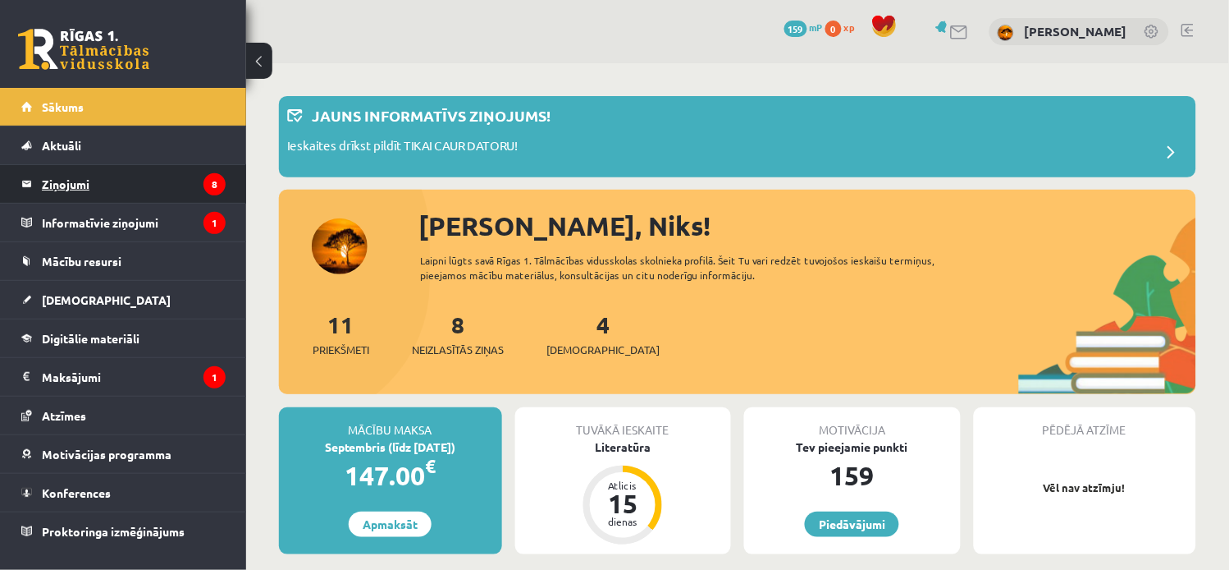
click at [169, 190] on legend "Ziņojumi 8" at bounding box center [134, 184] width 184 height 38
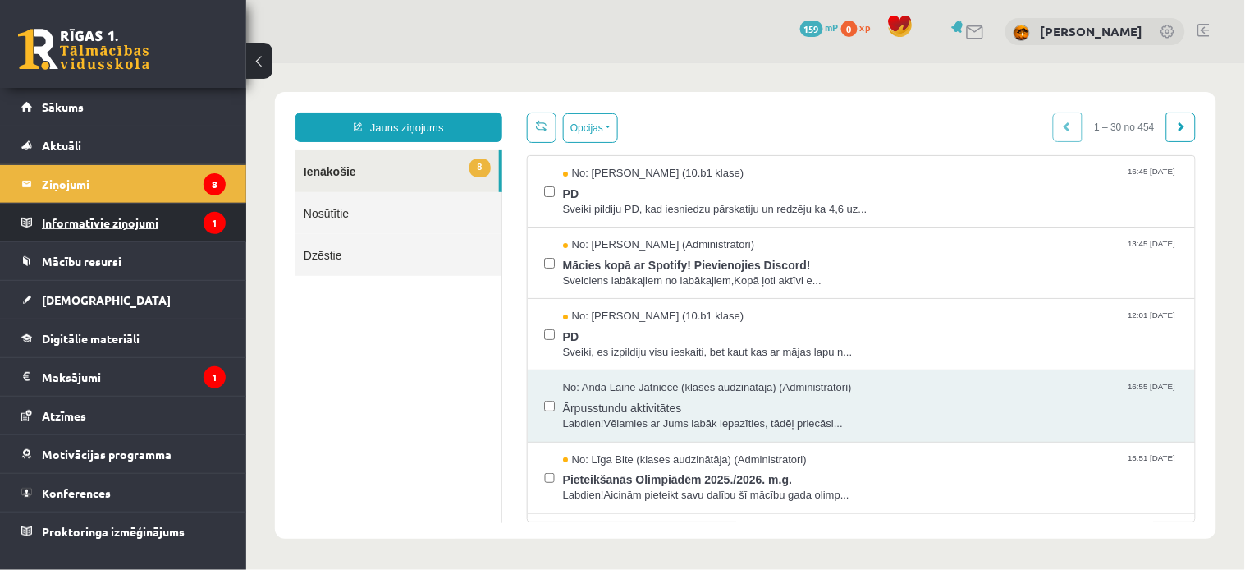
click at [153, 220] on legend "Informatīvie ziņojumi 1" at bounding box center [134, 223] width 184 height 38
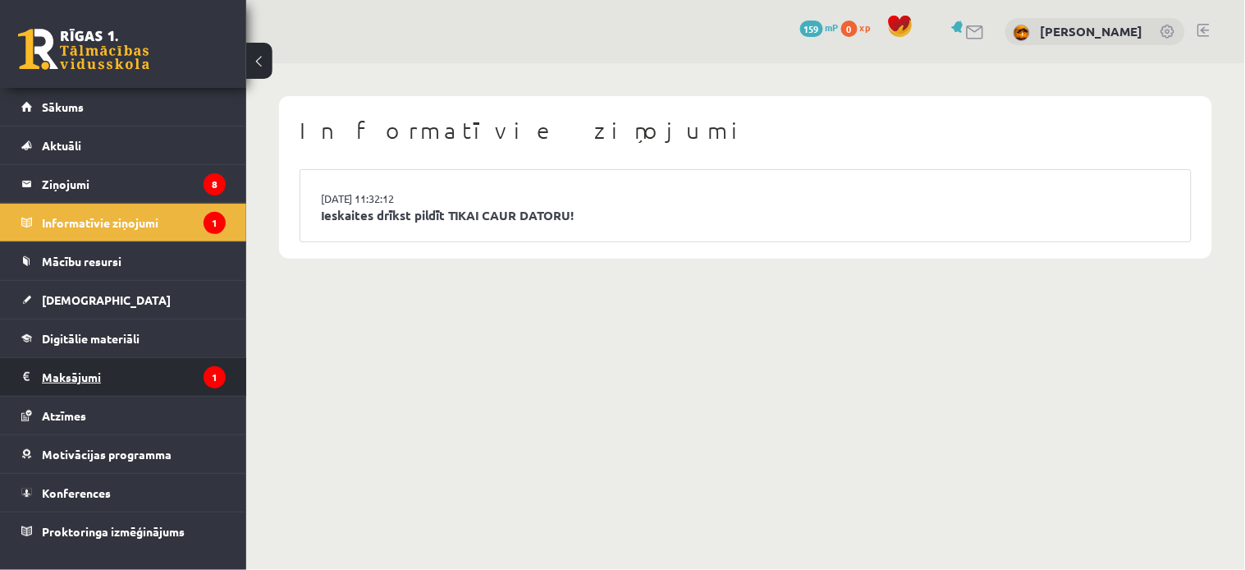
click at [125, 372] on legend "Maksājumi 1" at bounding box center [134, 377] width 184 height 38
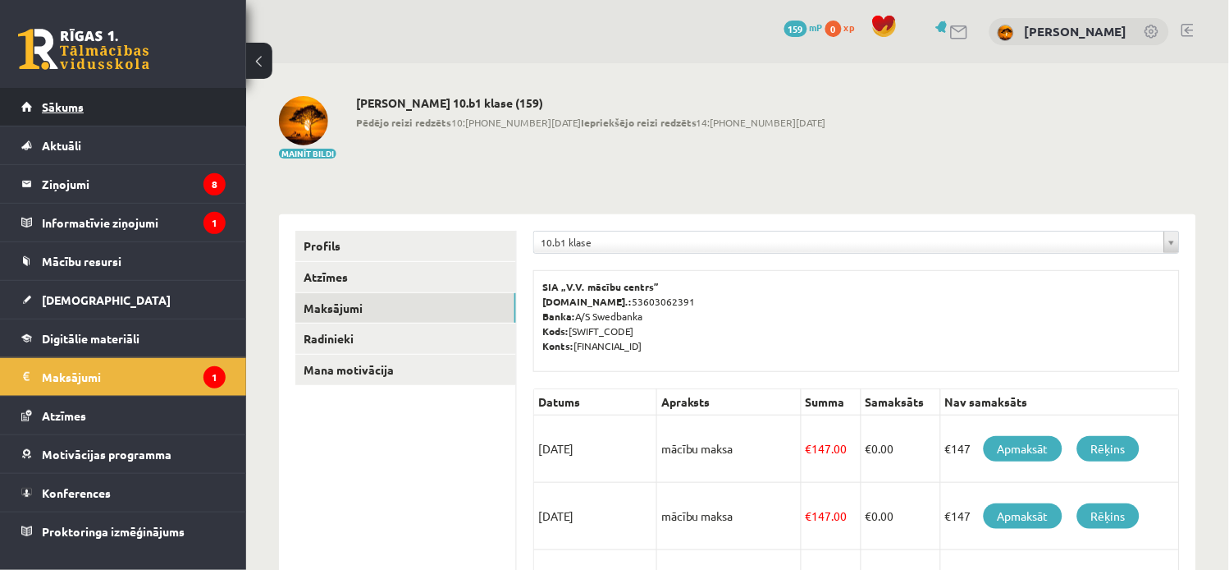
click at [79, 105] on span "Sākums" at bounding box center [63, 106] width 42 height 15
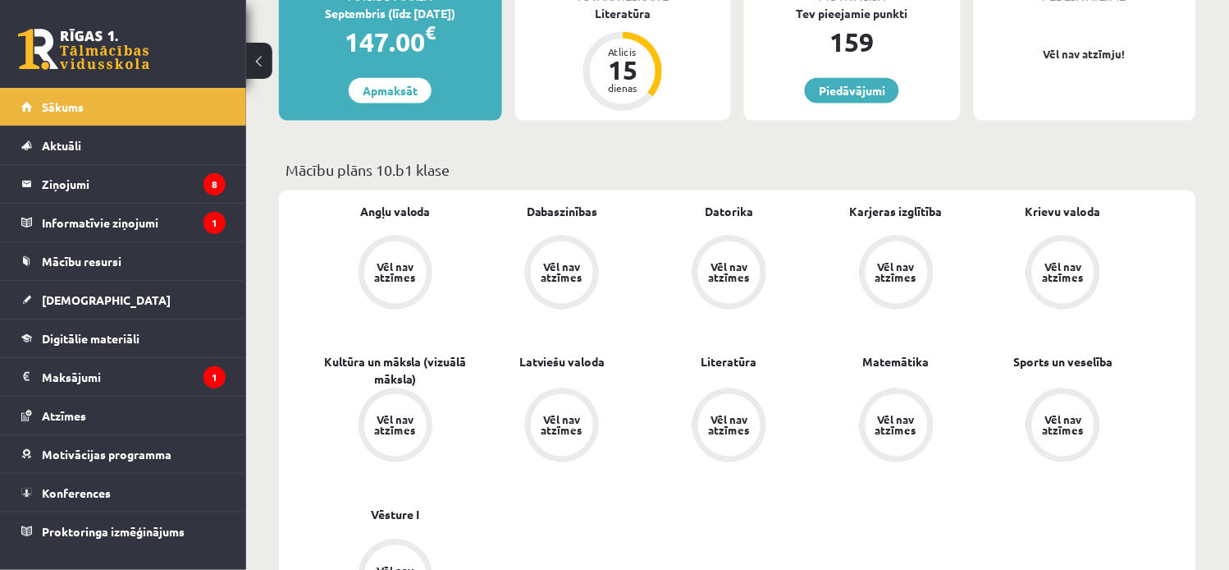
scroll to position [437, 0]
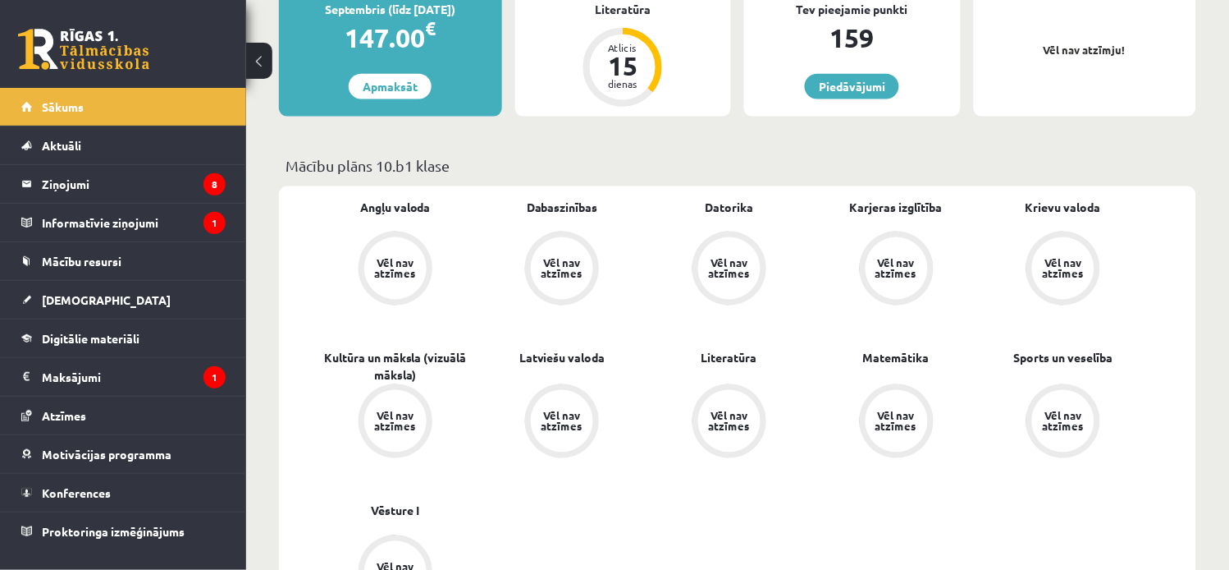
click at [589, 271] on div "Vēl nav atzīmes" at bounding box center [562, 268] width 62 height 62
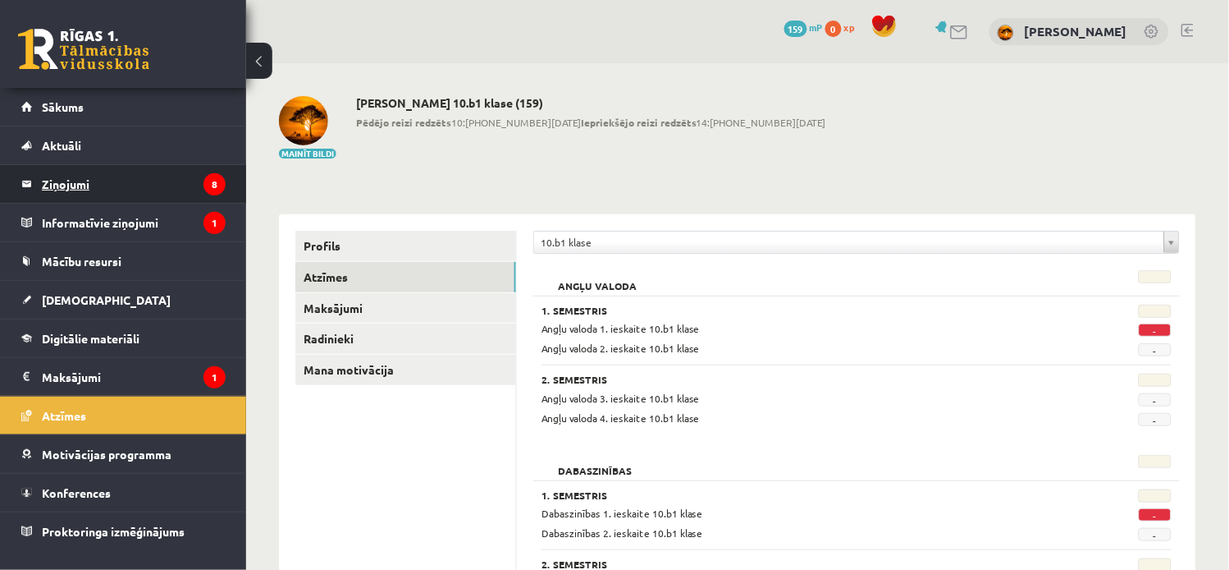
click at [126, 197] on legend "Ziņojumi 8" at bounding box center [134, 184] width 184 height 38
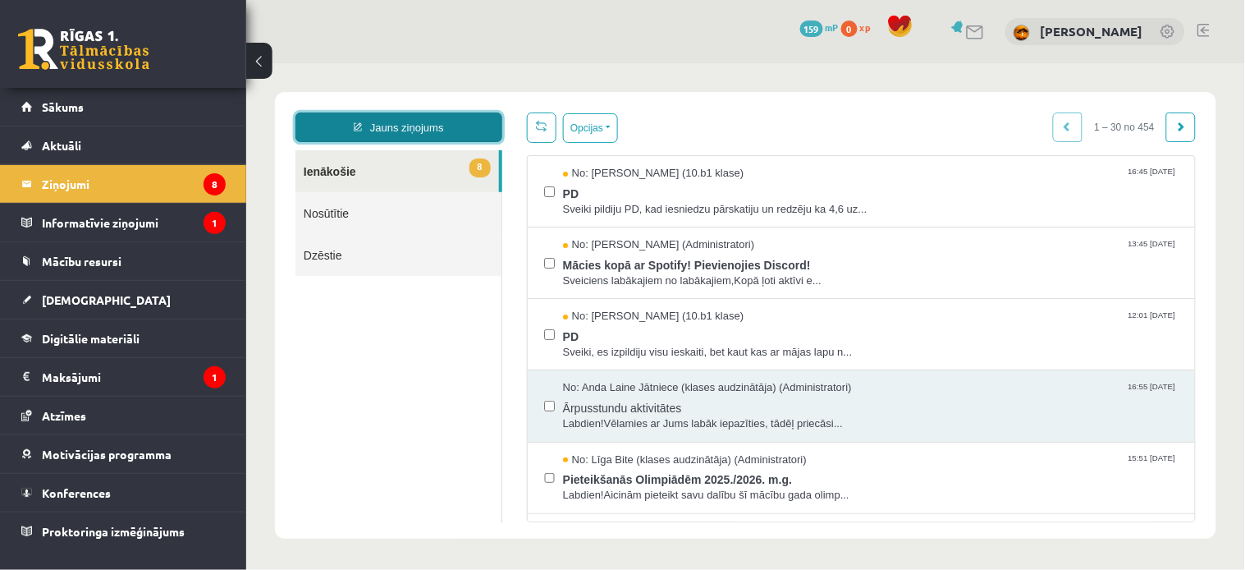
click at [456, 117] on link "Jauns ziņojums" at bounding box center [398, 127] width 207 height 30
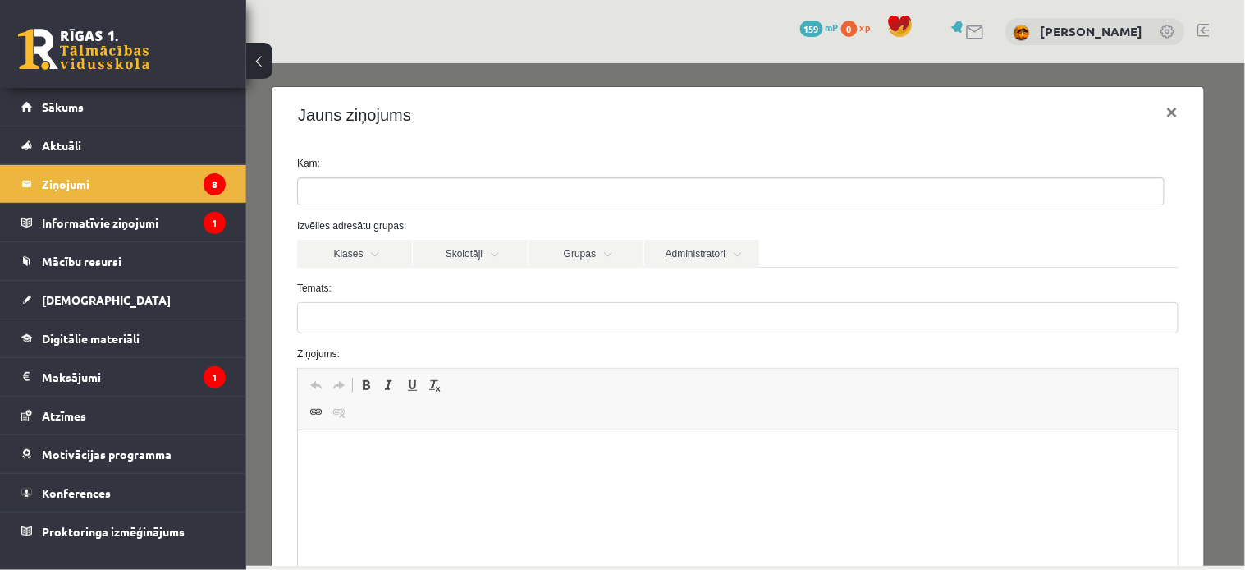
click at [437, 195] on ul at bounding box center [730, 190] width 866 height 26
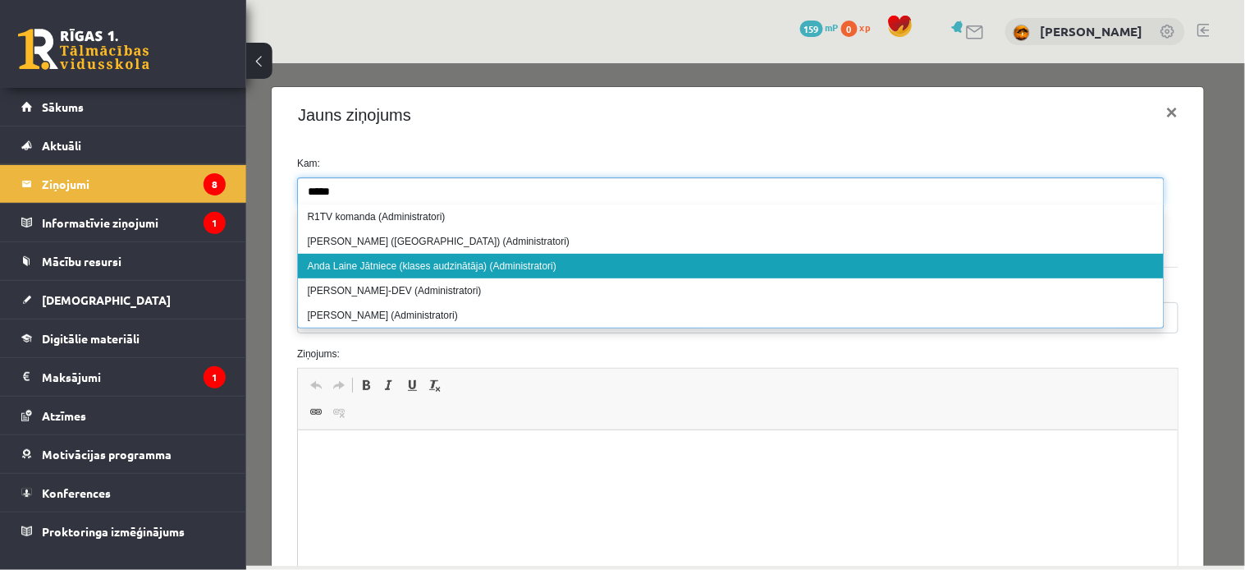
type input "****"
select select "****"
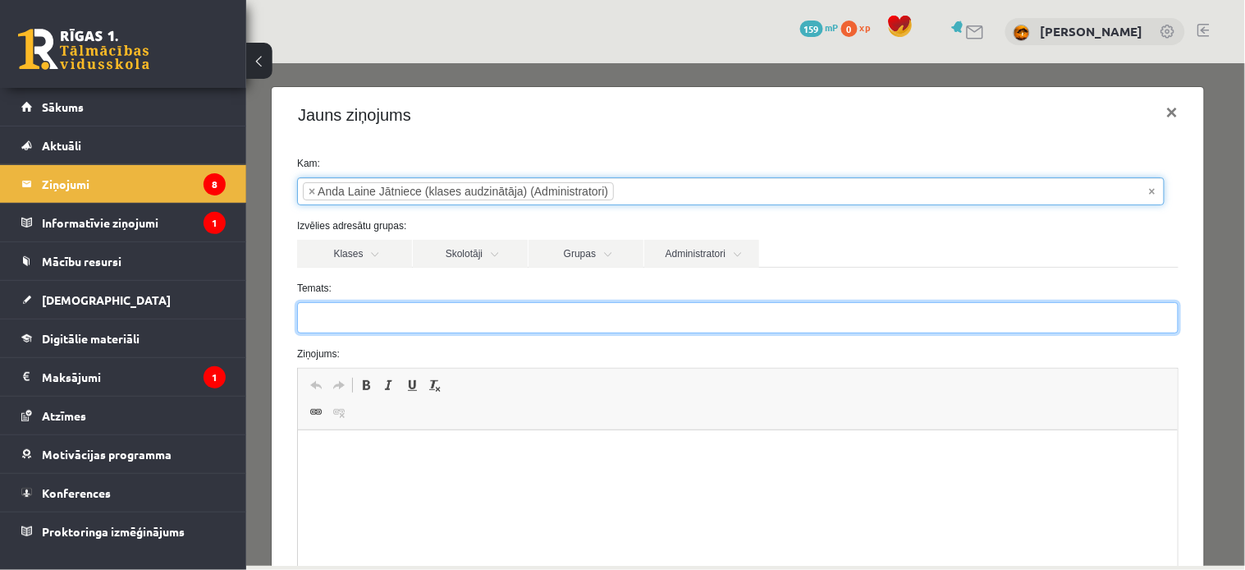
click at [400, 316] on input "Temats:" at bounding box center [736, 316] width 881 height 31
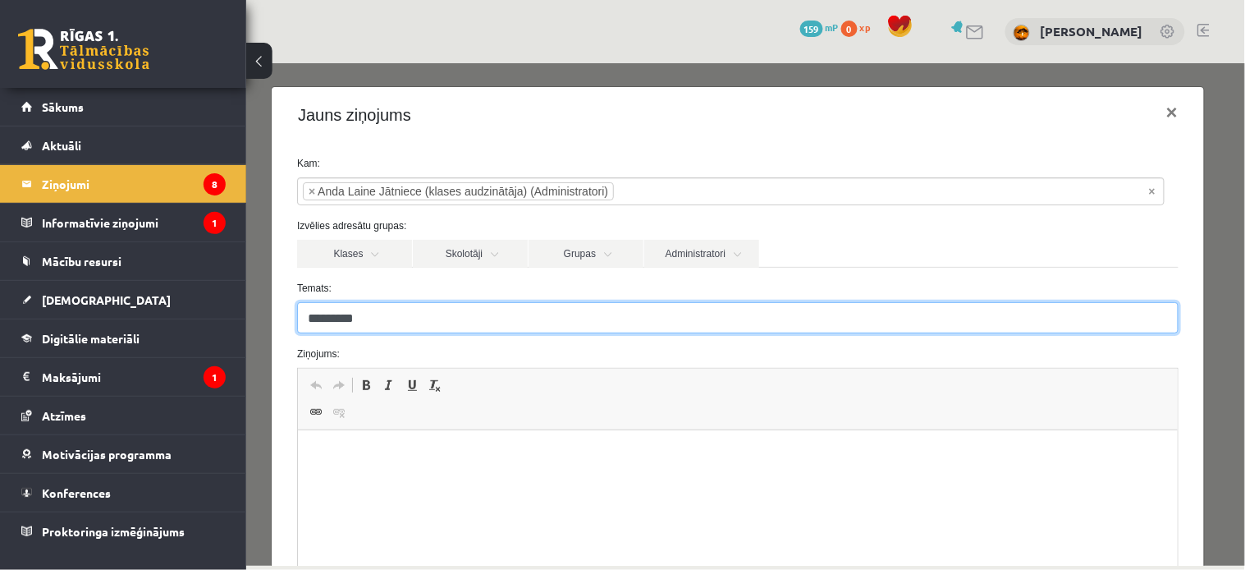
type input "*********"
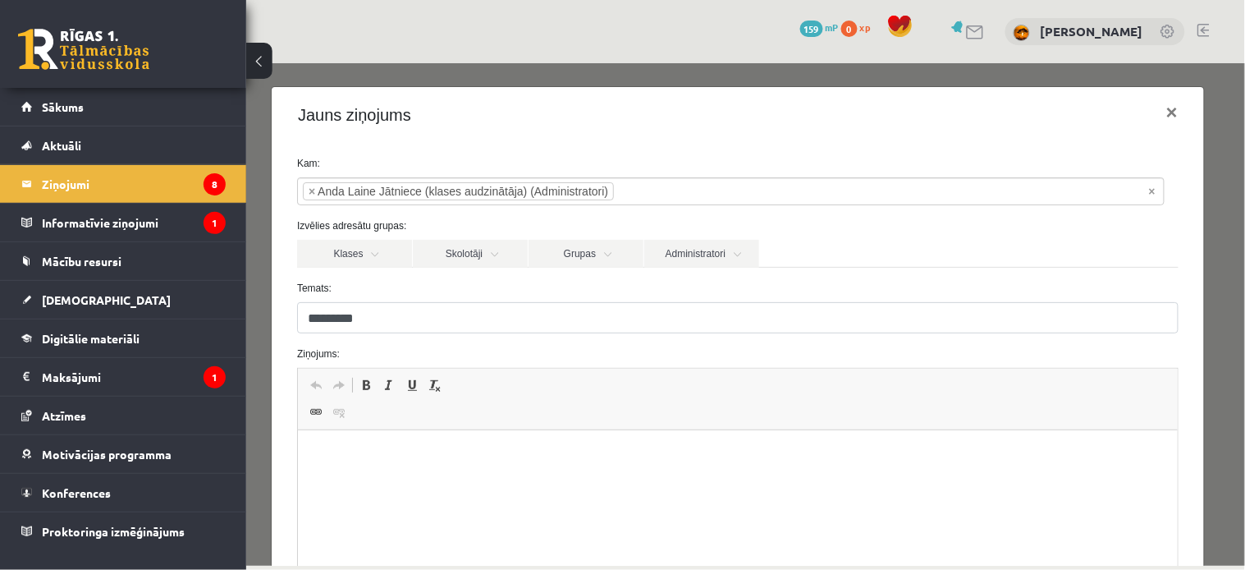
click at [371, 458] on p "Rich Text Editor, wiswyg-editor-47025088862460-1758010024-351" at bounding box center [737, 454] width 847 height 17
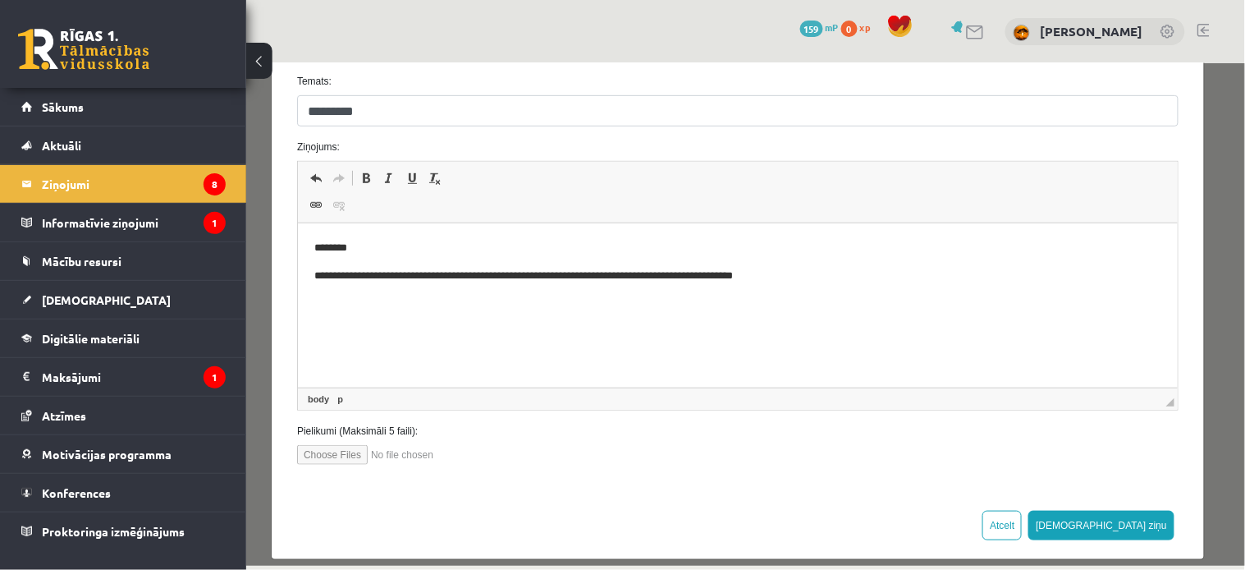
scroll to position [222, 0]
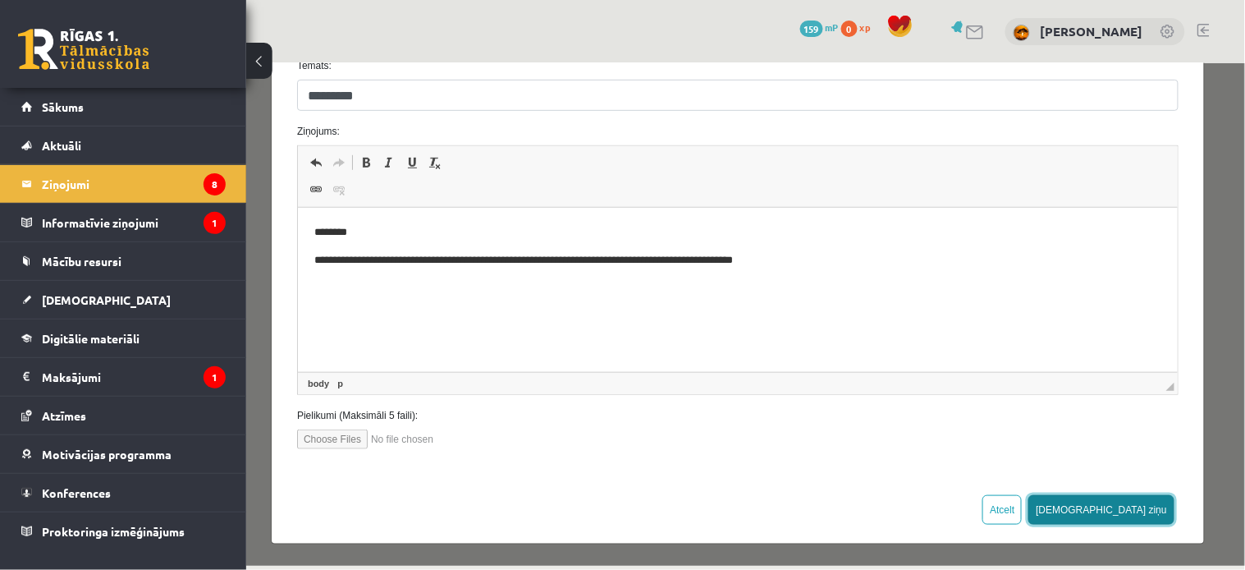
click at [1121, 515] on button "Sūtīt ziņu" at bounding box center [1101, 509] width 146 height 30
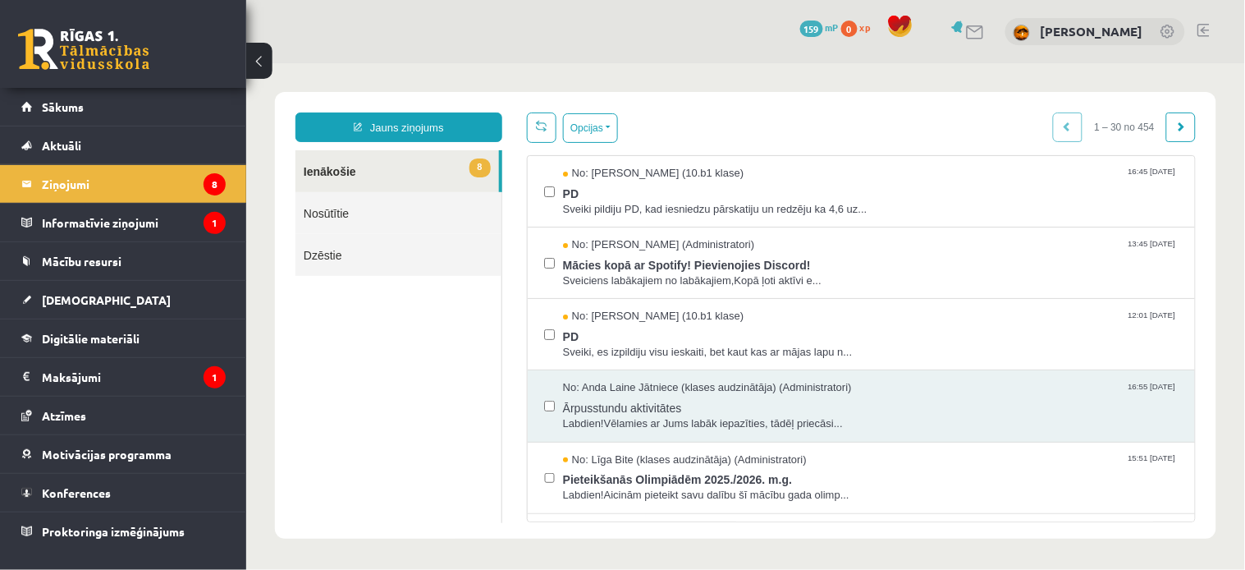
scroll to position [0, 0]
click at [104, 92] on link "Sākums" at bounding box center [123, 107] width 204 height 38
